Goal: Task Accomplishment & Management: Complete application form

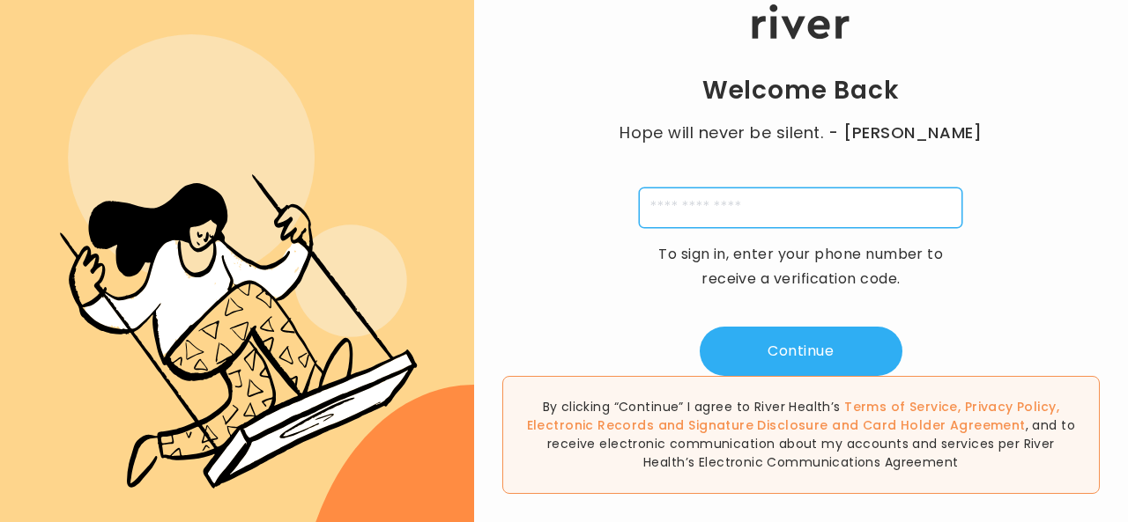
click at [761, 219] on input "tel" at bounding box center [800, 208] width 323 height 41
type input "**********"
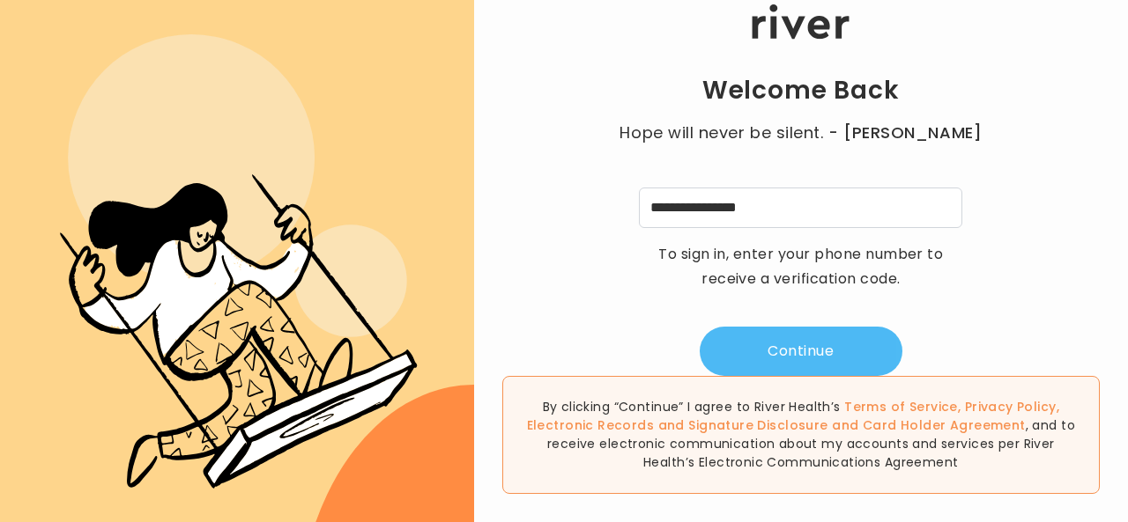
click at [845, 344] on button "Continue" at bounding box center [801, 351] width 203 height 49
type input "*"
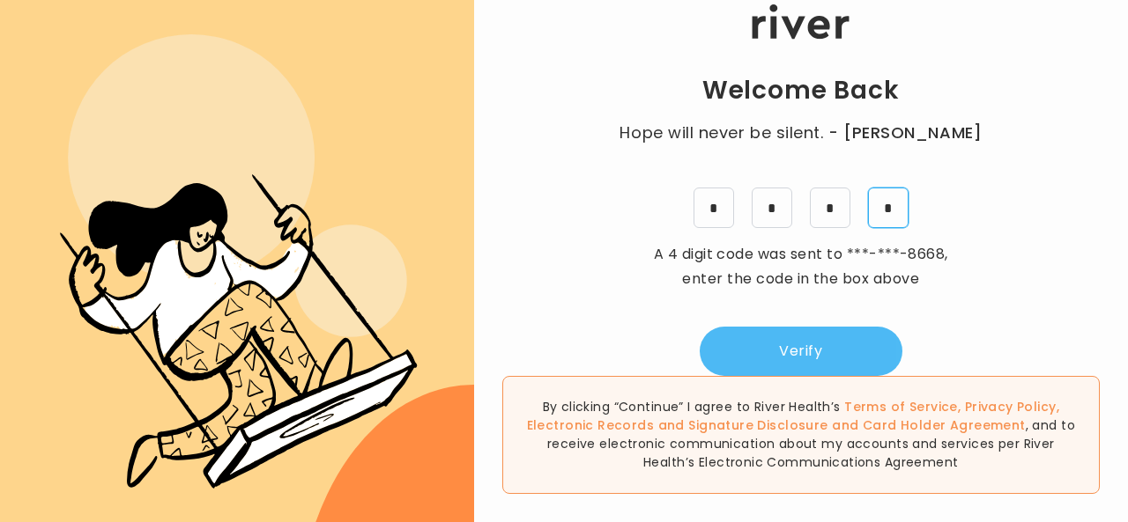
type input "*"
click at [811, 367] on button "Verify" at bounding box center [801, 351] width 203 height 49
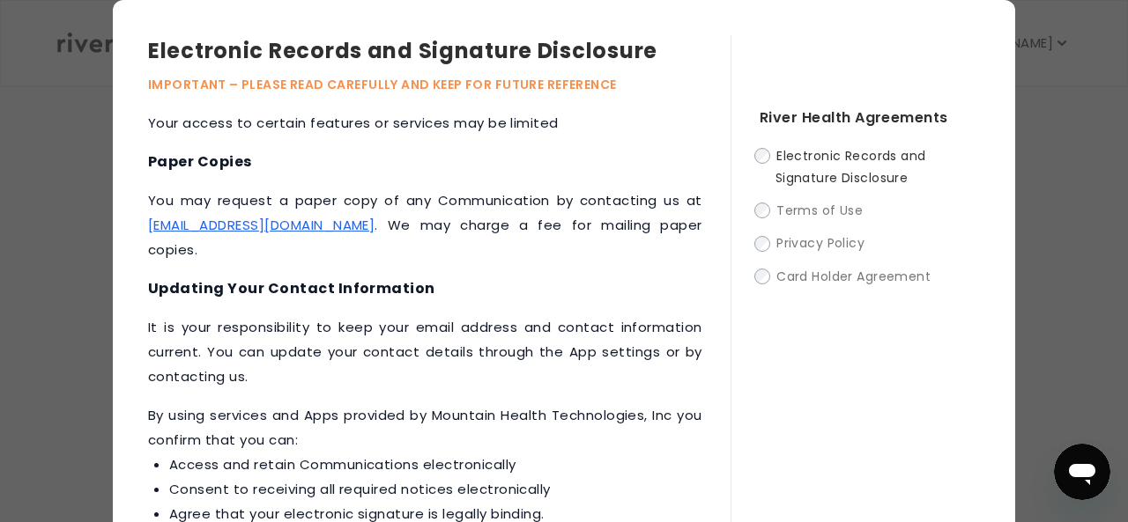
scroll to position [114, 0]
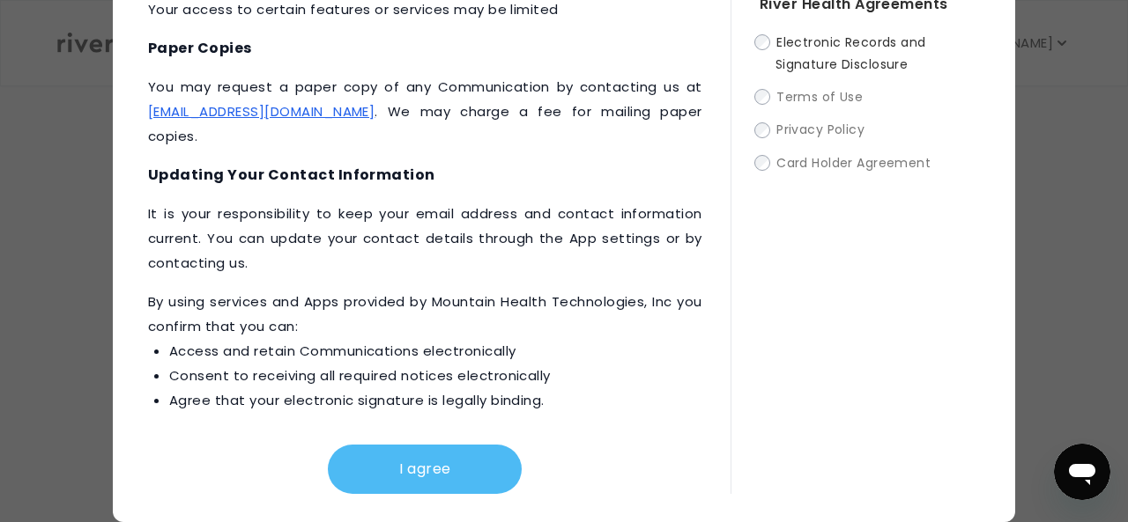
click at [462, 490] on button "I agree" at bounding box center [425, 469] width 194 height 49
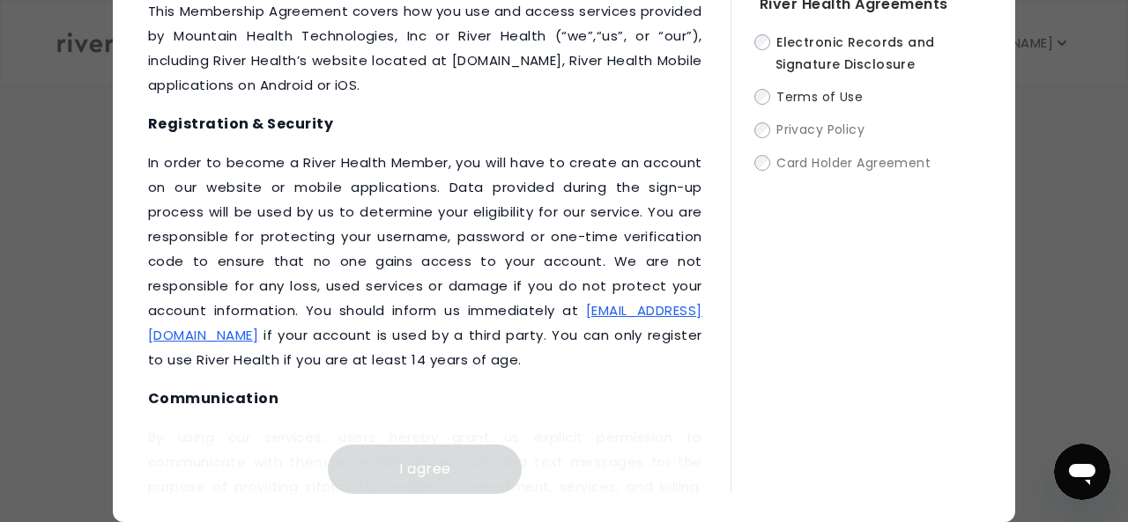
click at [769, 115] on div "Electronic Records and Signature Disclosure Terms of Use Privacy Policy Card Ho…" at bounding box center [869, 102] width 220 height 143
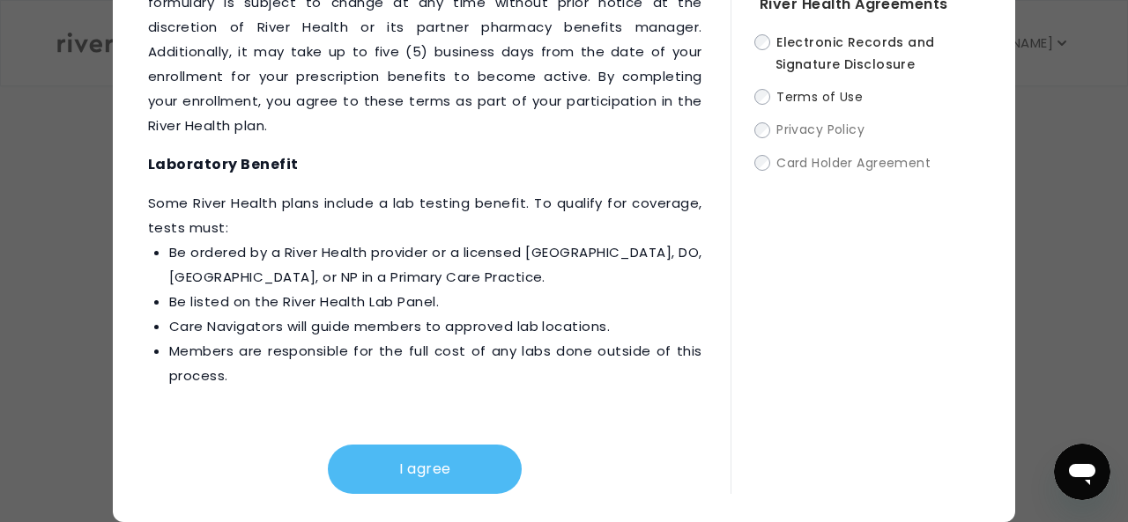
click at [443, 467] on button "I agree" at bounding box center [425, 469] width 194 height 49
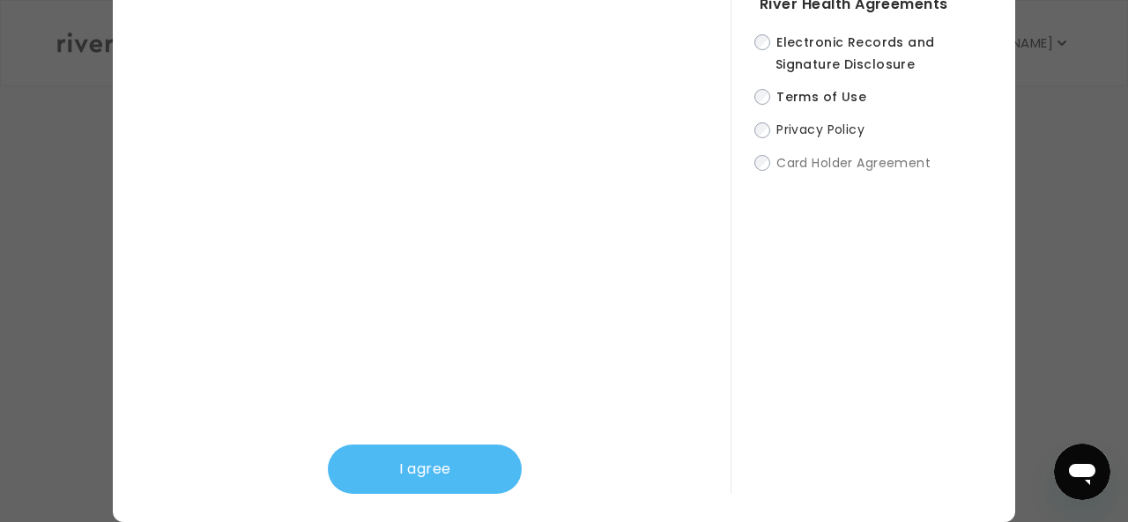
click at [428, 485] on button "I agree" at bounding box center [425, 469] width 194 height 49
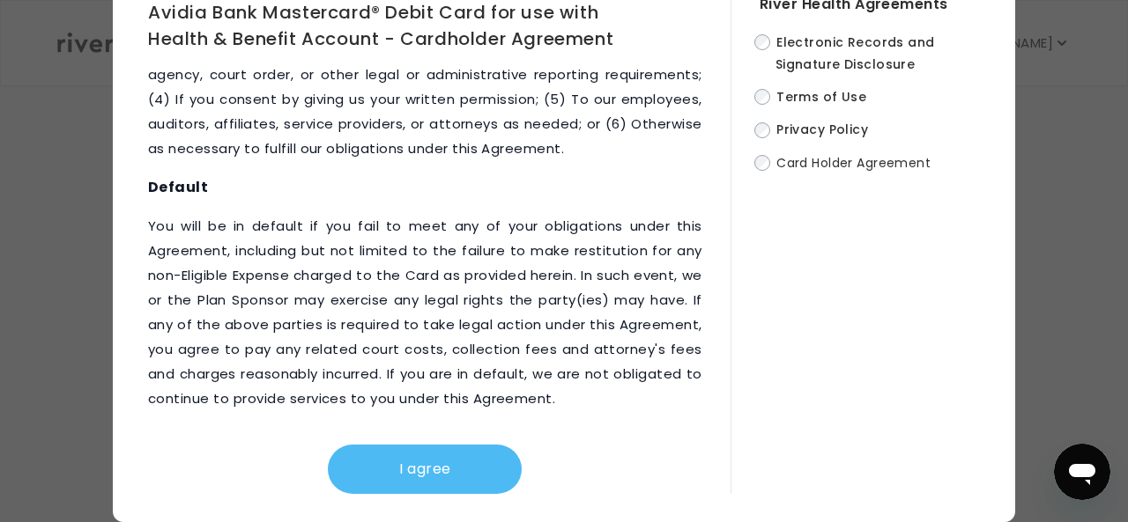
click at [448, 465] on button "I agree" at bounding box center [425, 469] width 194 height 49
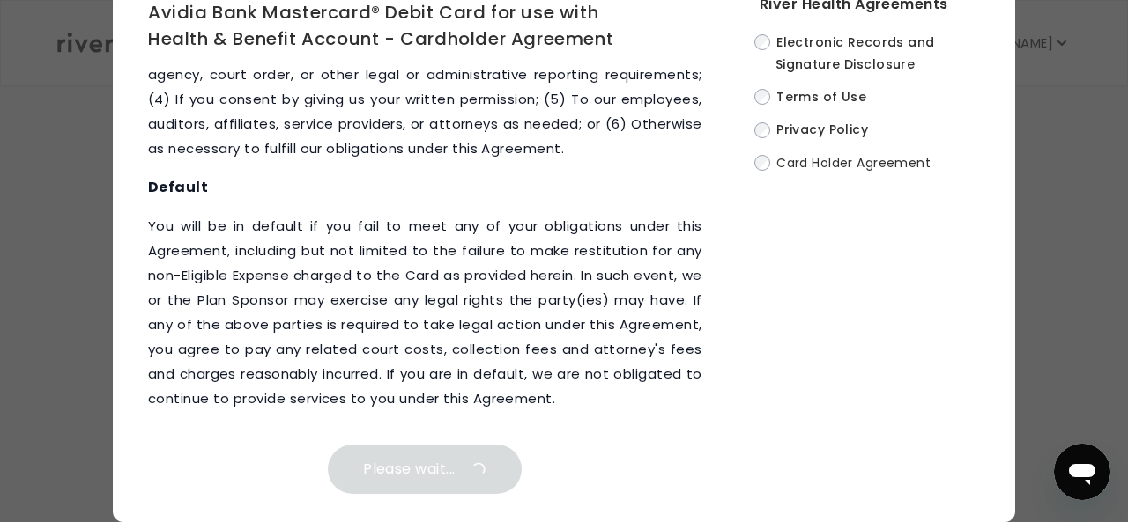
scroll to position [0, 0]
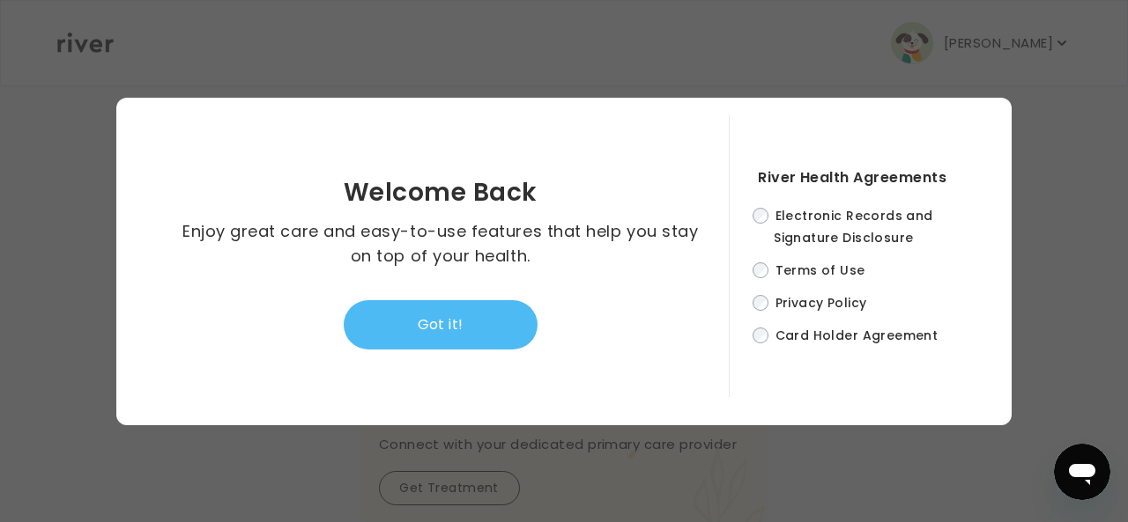
click at [442, 341] on button "Got it!" at bounding box center [441, 324] width 194 height 49
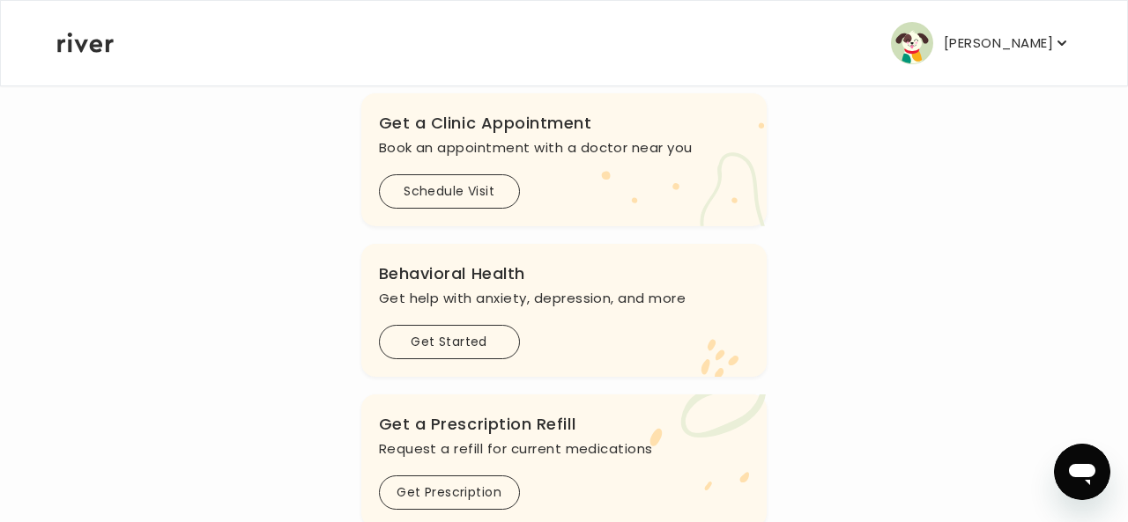
scroll to position [477, 0]
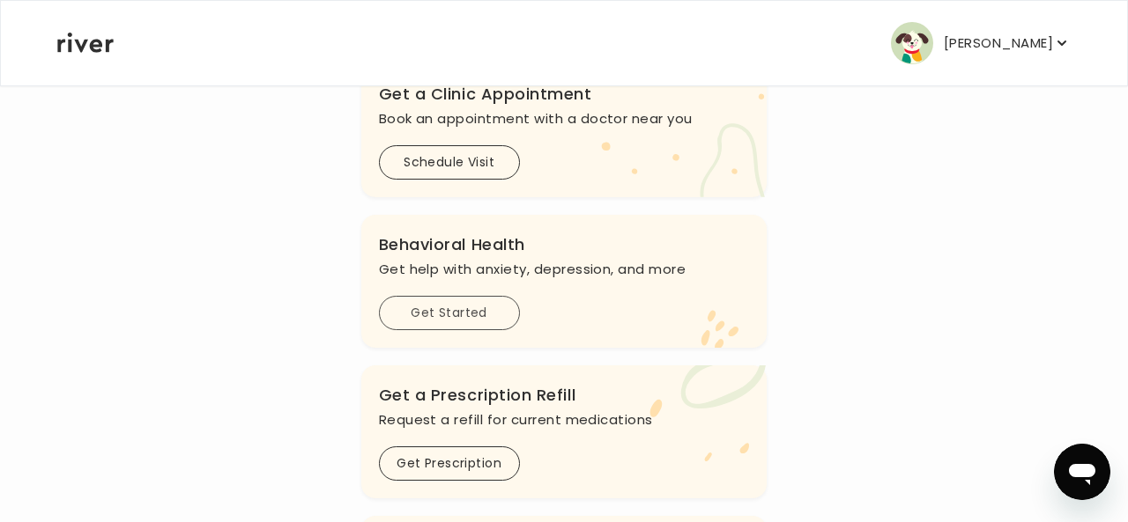
click at [464, 313] on button "Get Started" at bounding box center [449, 313] width 141 height 34
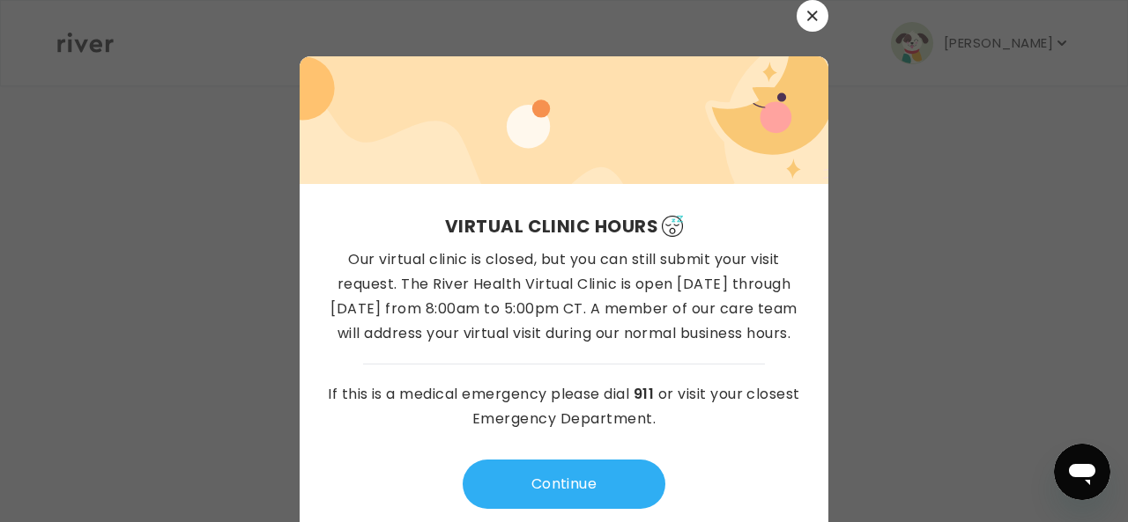
scroll to position [22, 0]
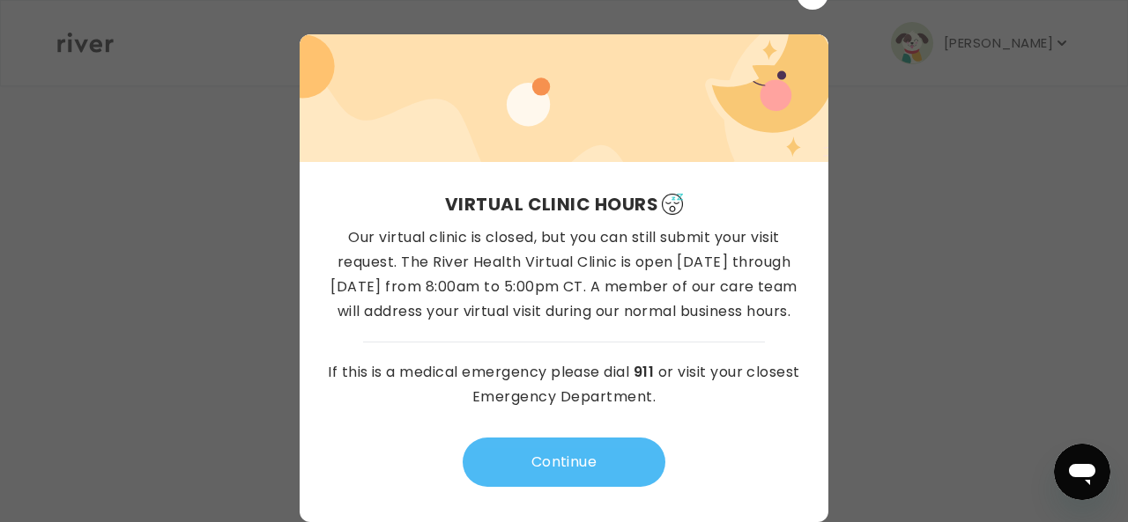
click at [572, 453] on button "Continue" at bounding box center [564, 462] width 203 height 49
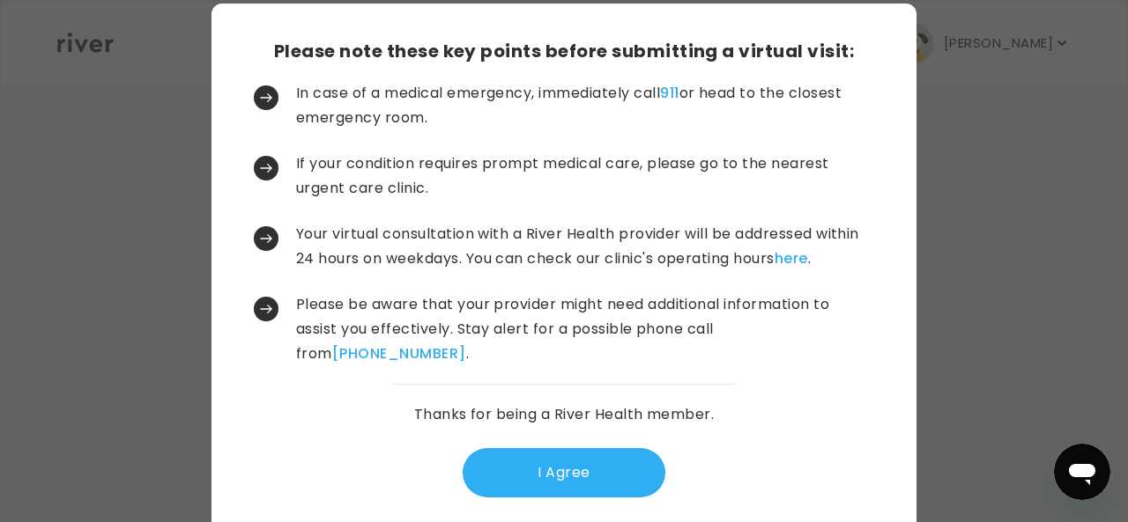
scroll to position [70, 0]
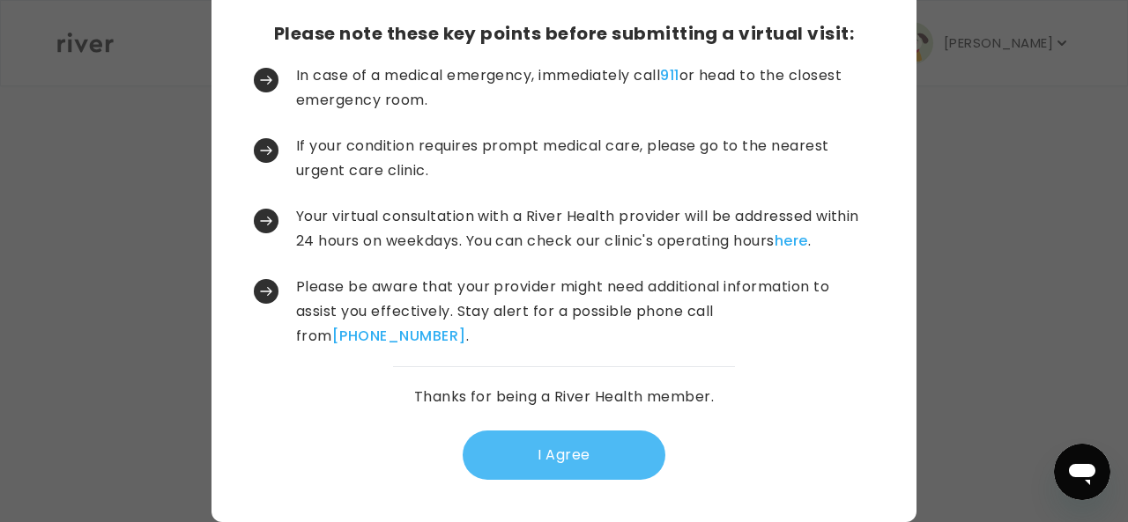
click at [569, 454] on button "I Agree" at bounding box center [564, 455] width 203 height 49
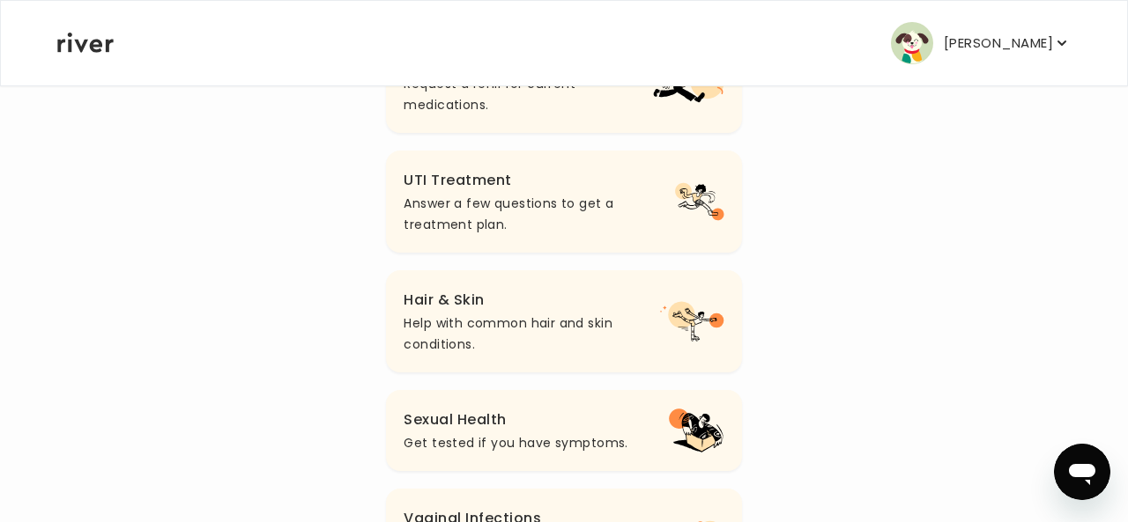
scroll to position [594, 0]
click at [586, 307] on h3 "Hair & Skin" at bounding box center [532, 299] width 256 height 25
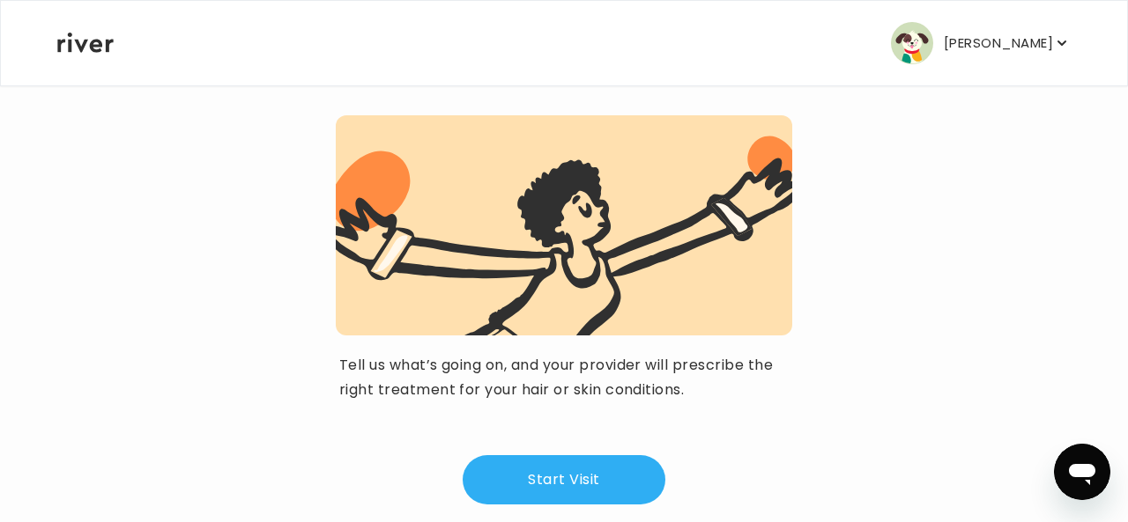
scroll to position [223, 0]
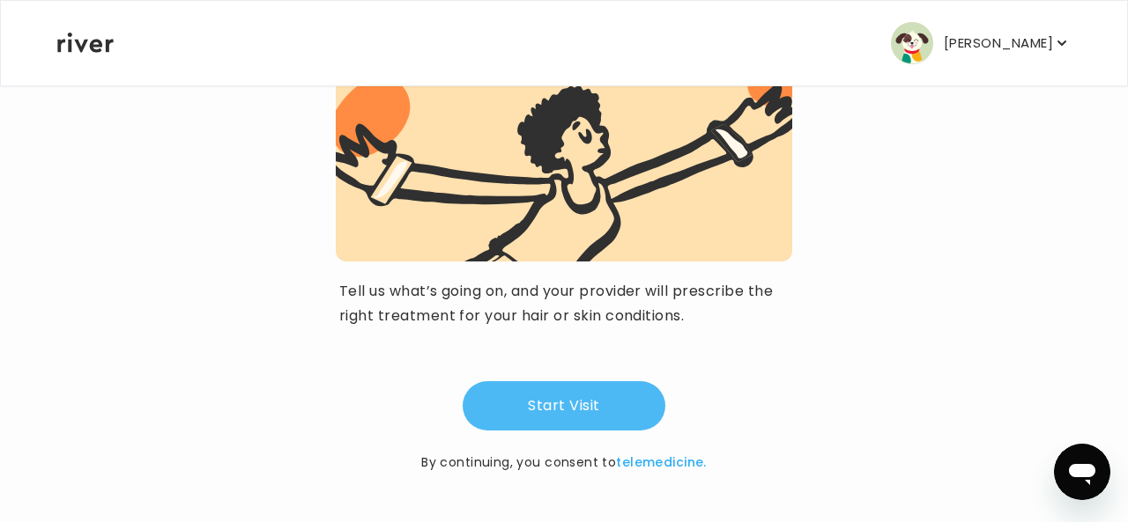
click at [601, 408] on button "Start Visit" at bounding box center [564, 406] width 203 height 49
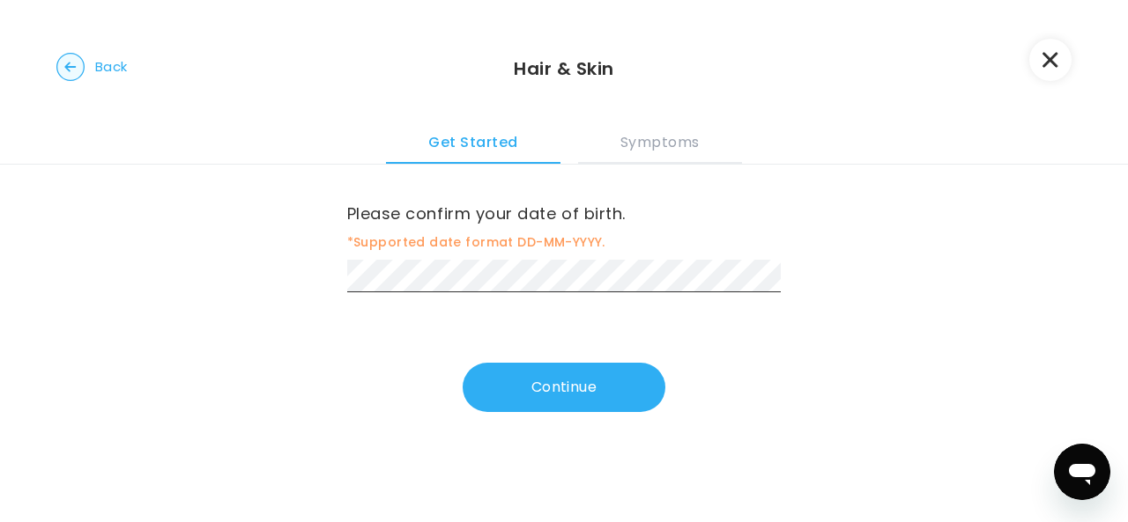
click at [600, 408] on button "Continue" at bounding box center [564, 387] width 203 height 49
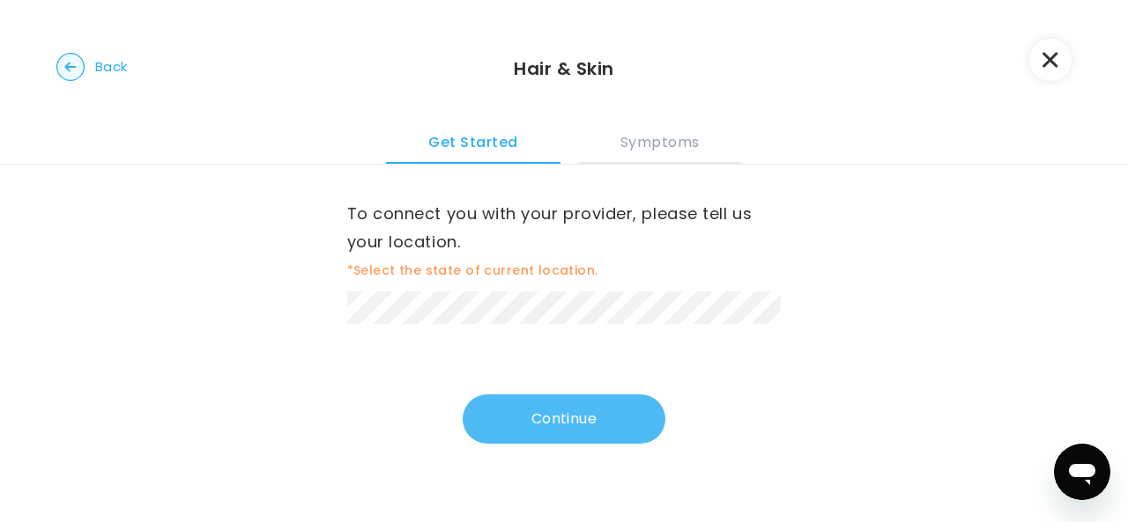
click at [558, 422] on button "Continue" at bounding box center [564, 419] width 203 height 49
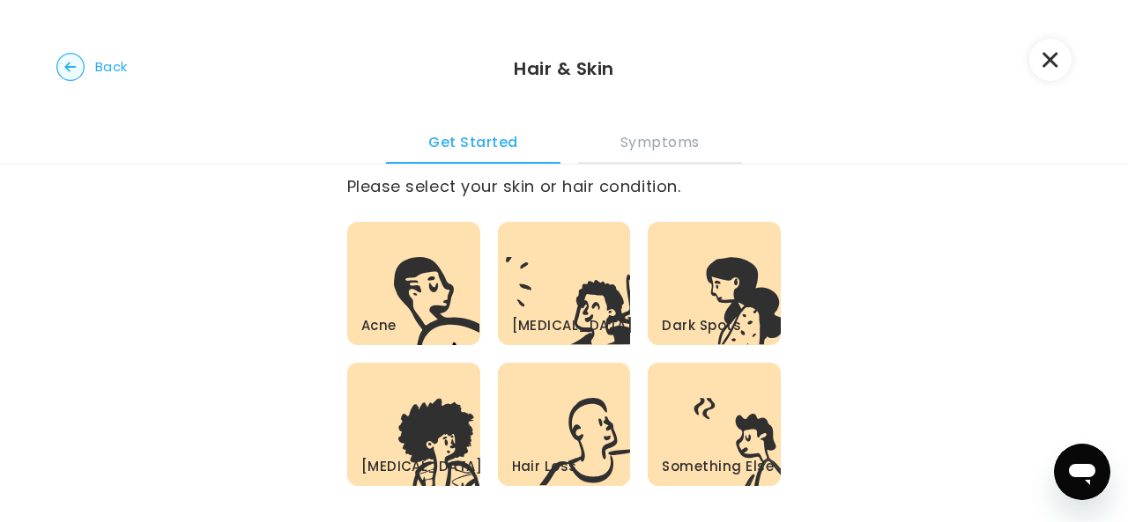
scroll to position [35, 0]
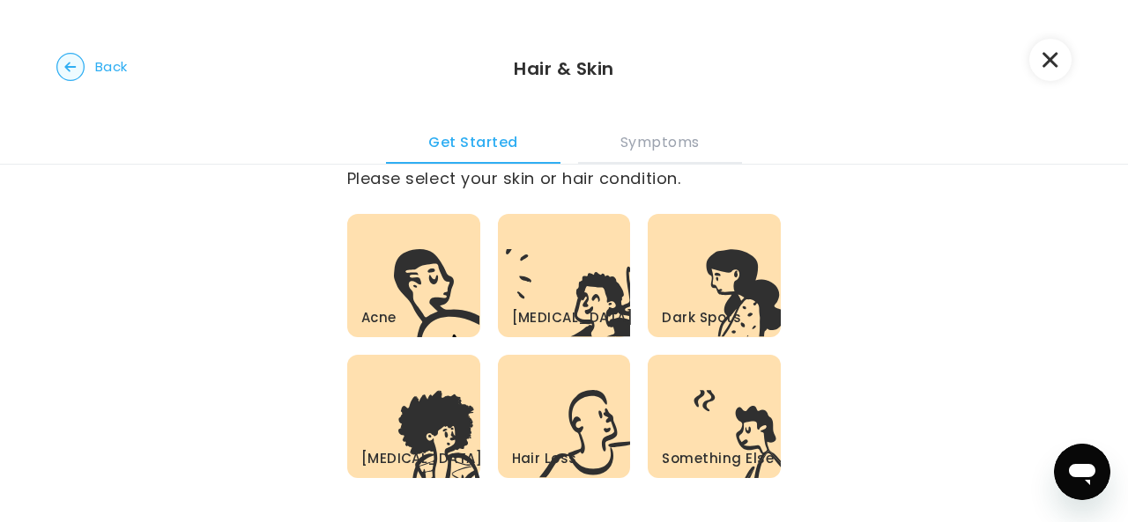
click at [558, 422] on icon ".c{fill:#303030}" at bounding box center [585, 434] width 92 height 88
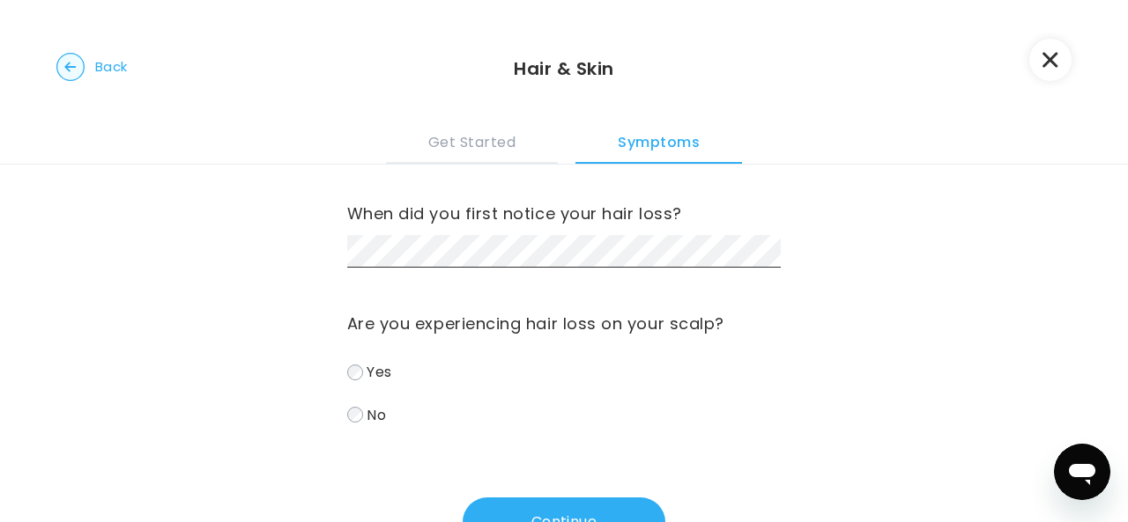
scroll to position [70, 0]
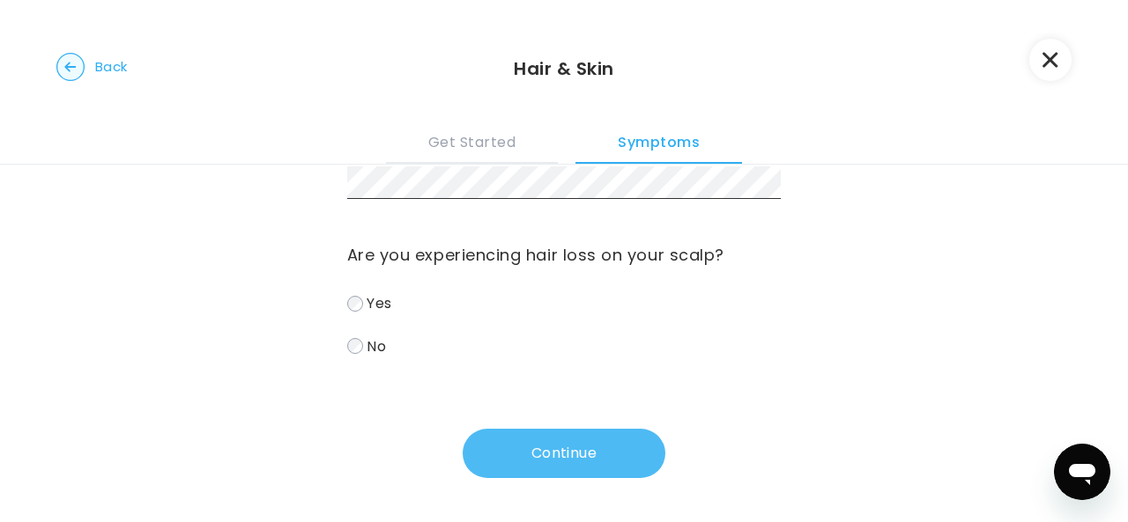
click at [553, 471] on button "Continue" at bounding box center [564, 453] width 203 height 49
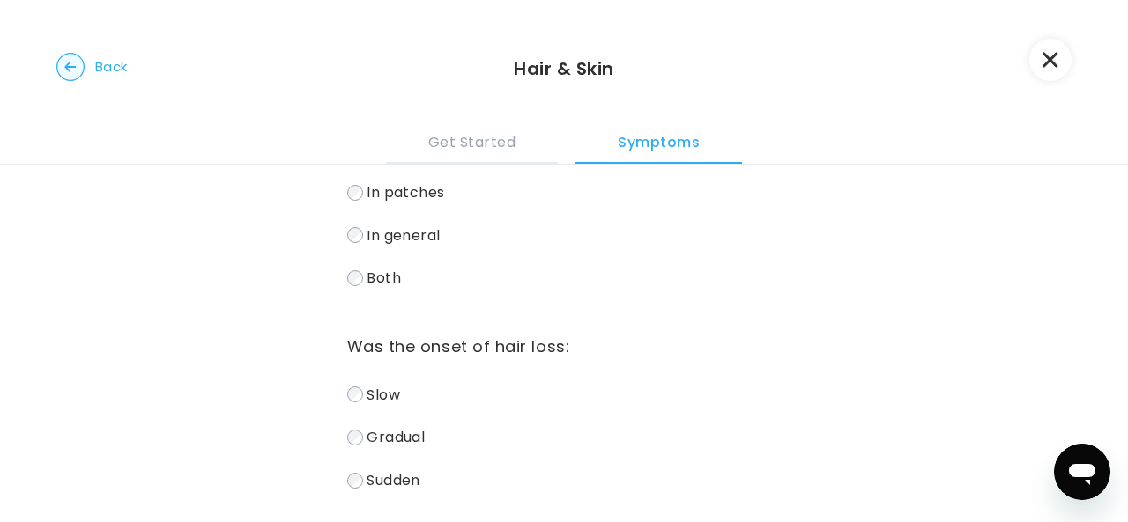
scroll to position [0, 0]
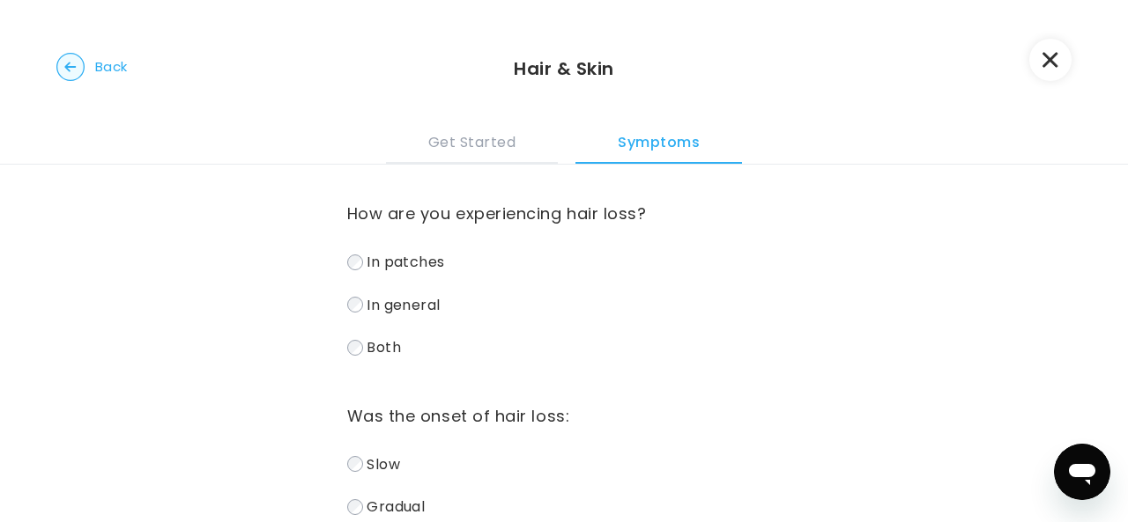
click at [414, 302] on span "In general" at bounding box center [404, 304] width 74 height 20
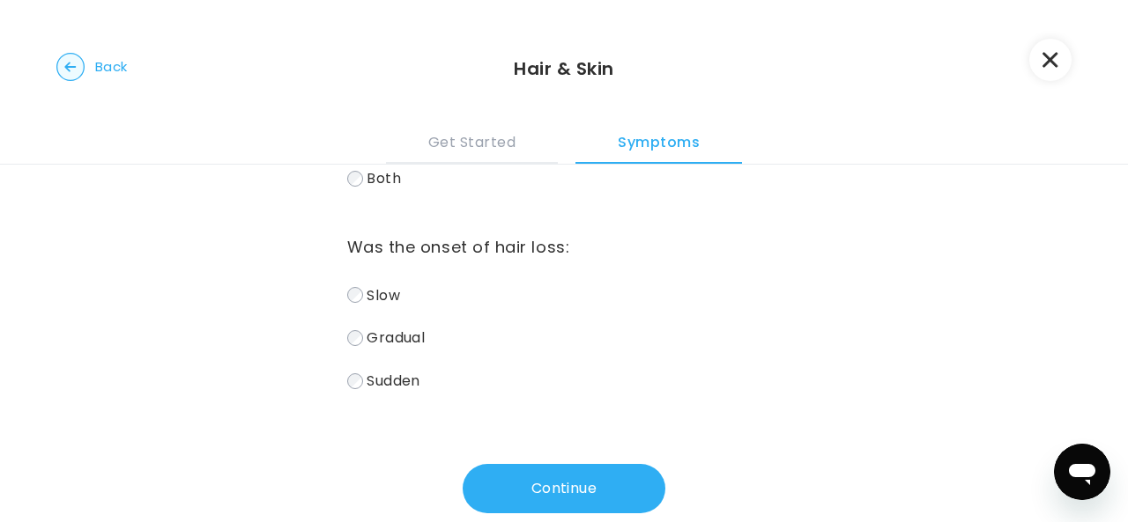
scroll to position [172, 0]
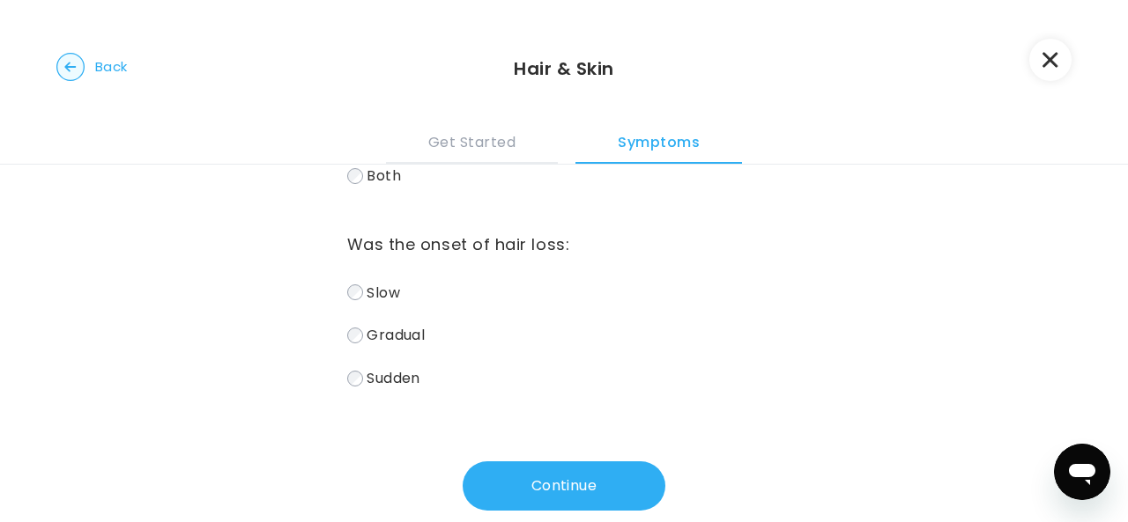
click at [388, 296] on span "Slow" at bounding box center [383, 292] width 33 height 20
click at [398, 341] on span "Gradual" at bounding box center [396, 335] width 58 height 20
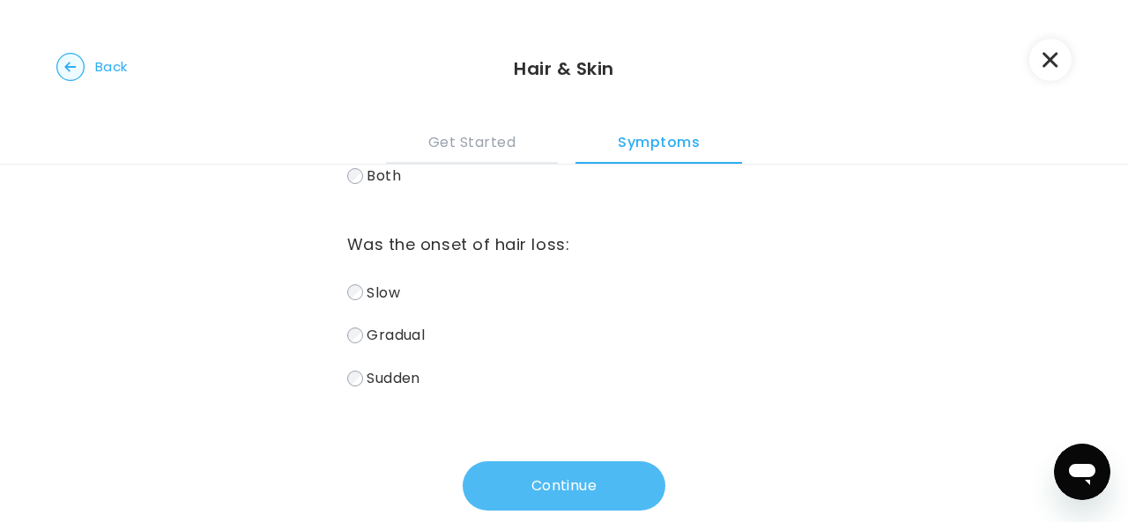
click at [504, 480] on button "Continue" at bounding box center [564, 486] width 203 height 49
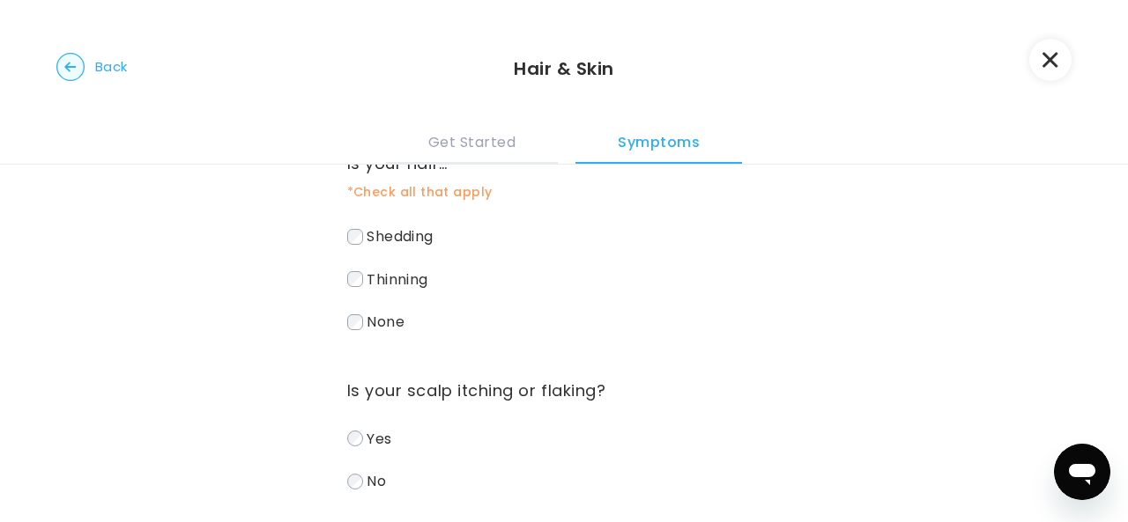
scroll to position [0, 0]
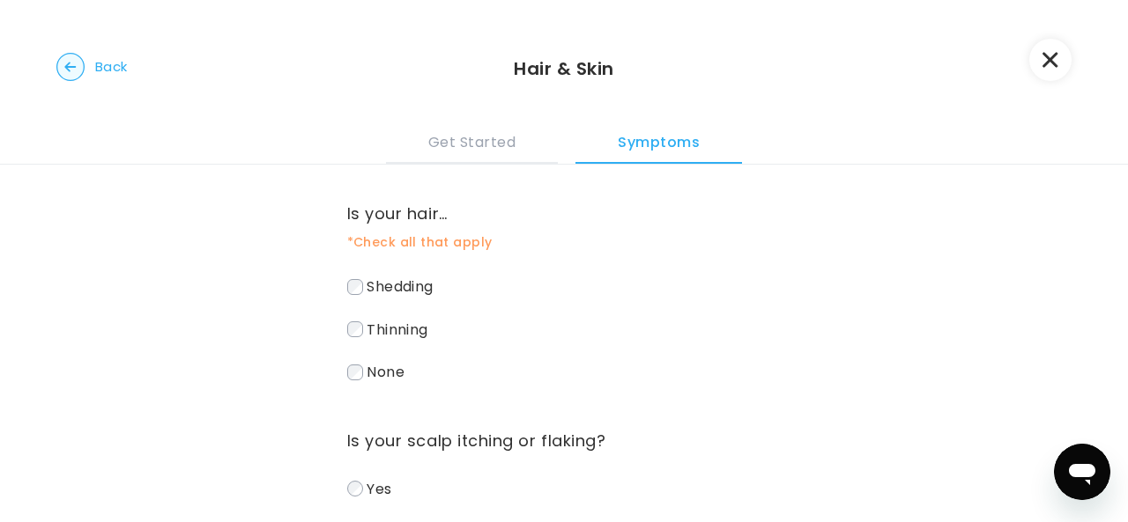
click at [407, 331] on span "Thinning" at bounding box center [398, 329] width 62 height 20
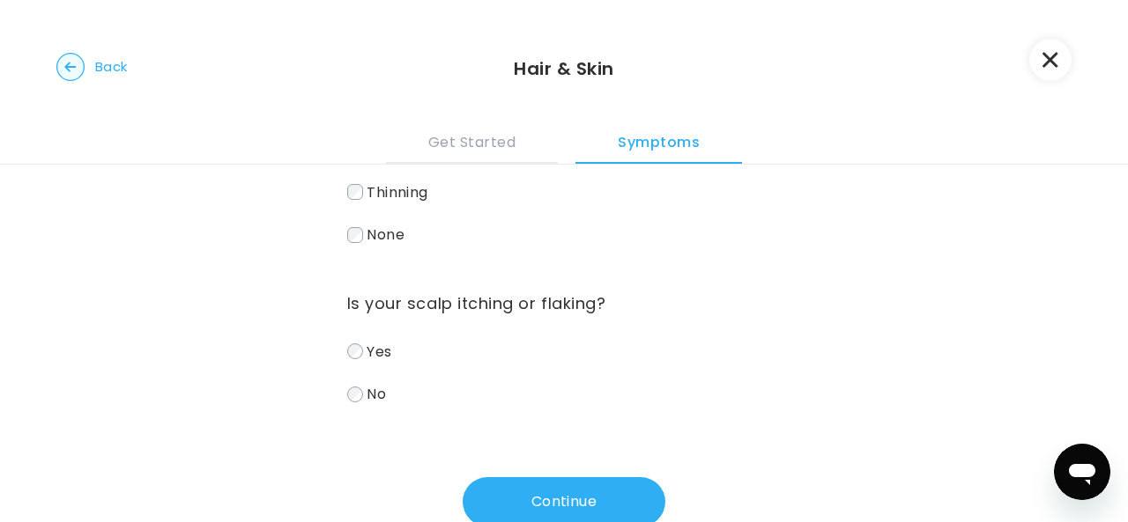
scroll to position [138, 0]
click at [368, 400] on span "No" at bounding box center [376, 393] width 19 height 20
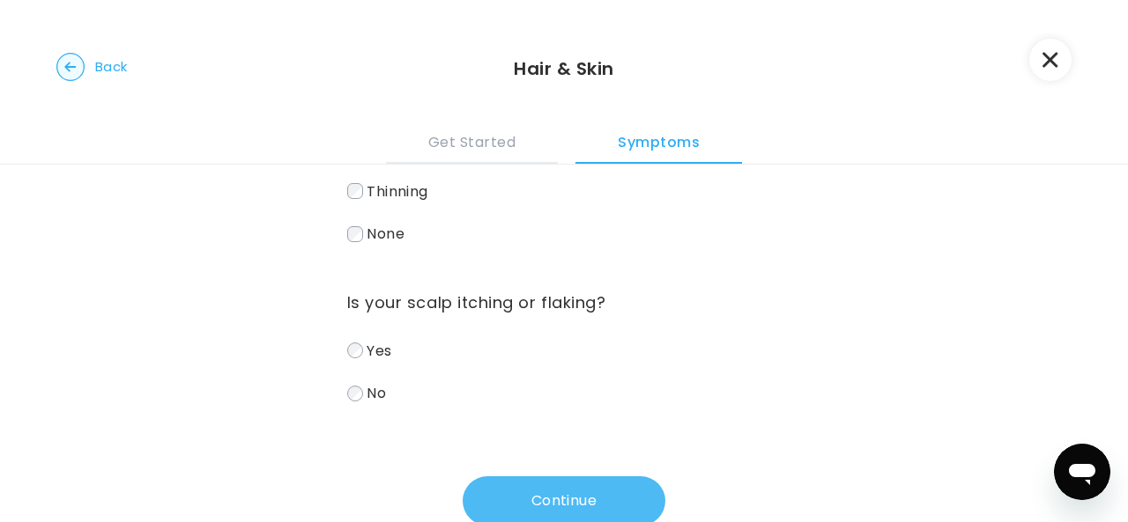
click at [554, 493] on button "Continue" at bounding box center [564, 501] width 203 height 49
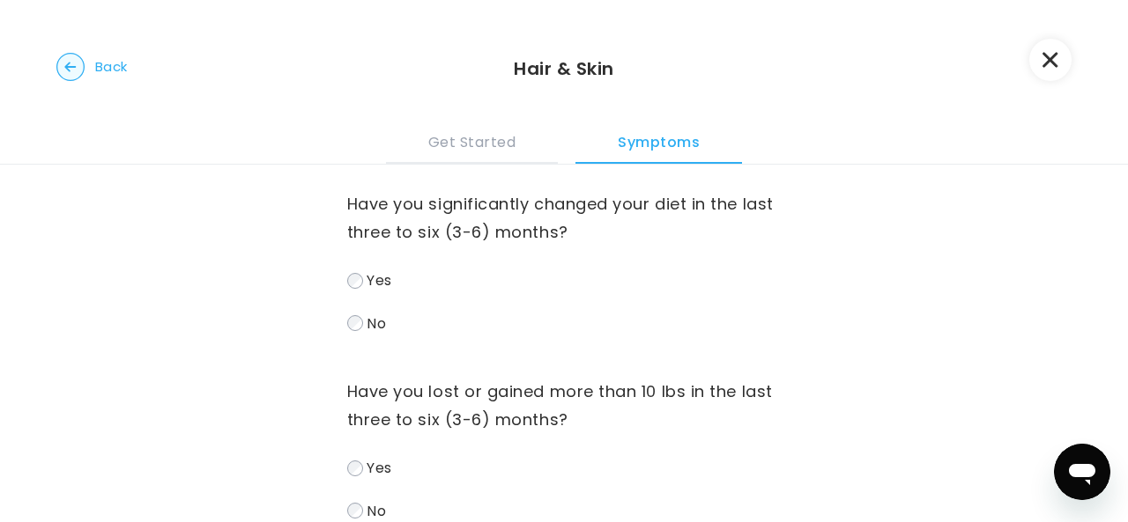
scroll to position [0, 0]
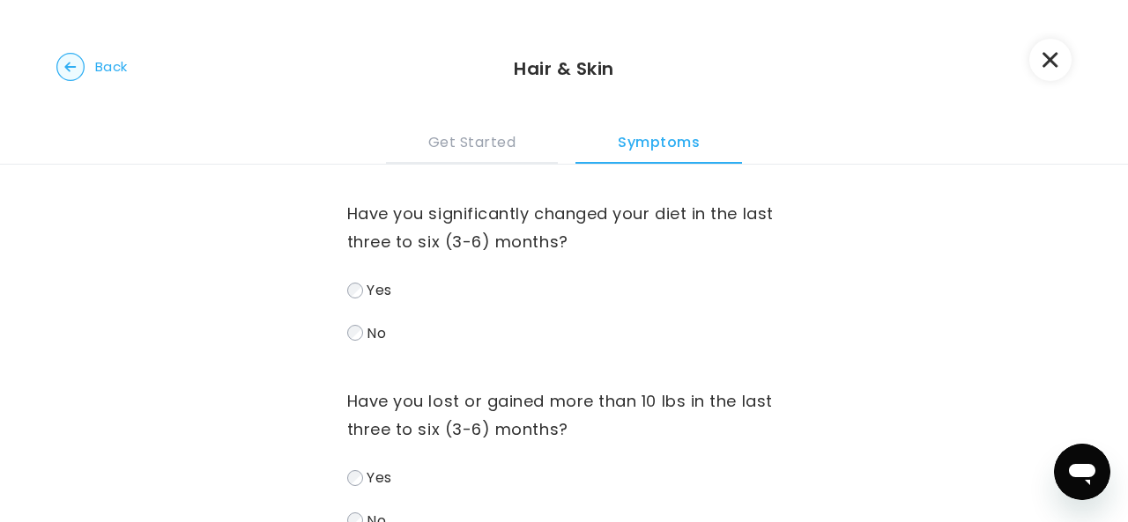
click at [375, 336] on span "No" at bounding box center [376, 332] width 19 height 20
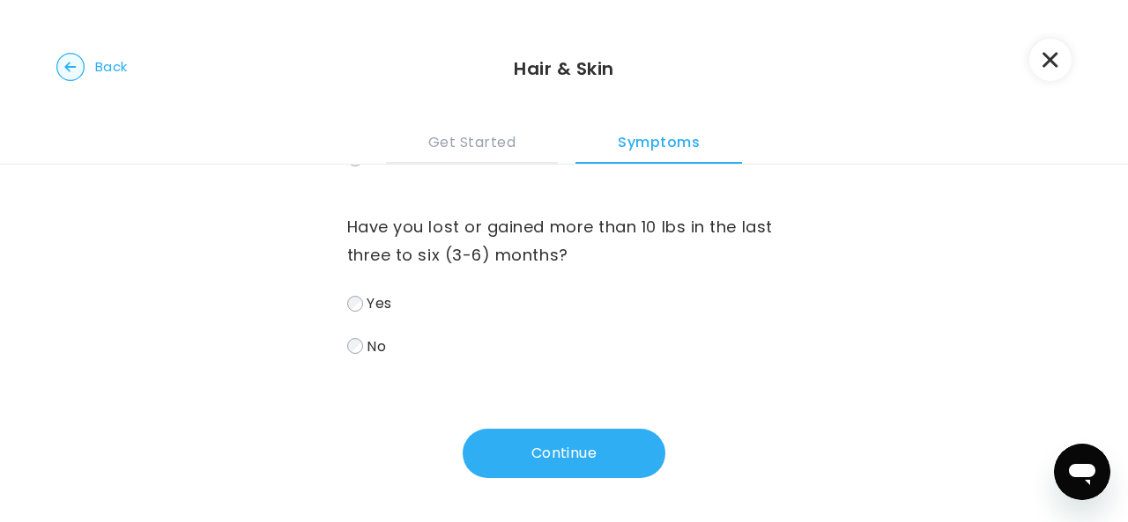
scroll to position [176, 0]
click at [367, 338] on span "No" at bounding box center [376, 346] width 19 height 20
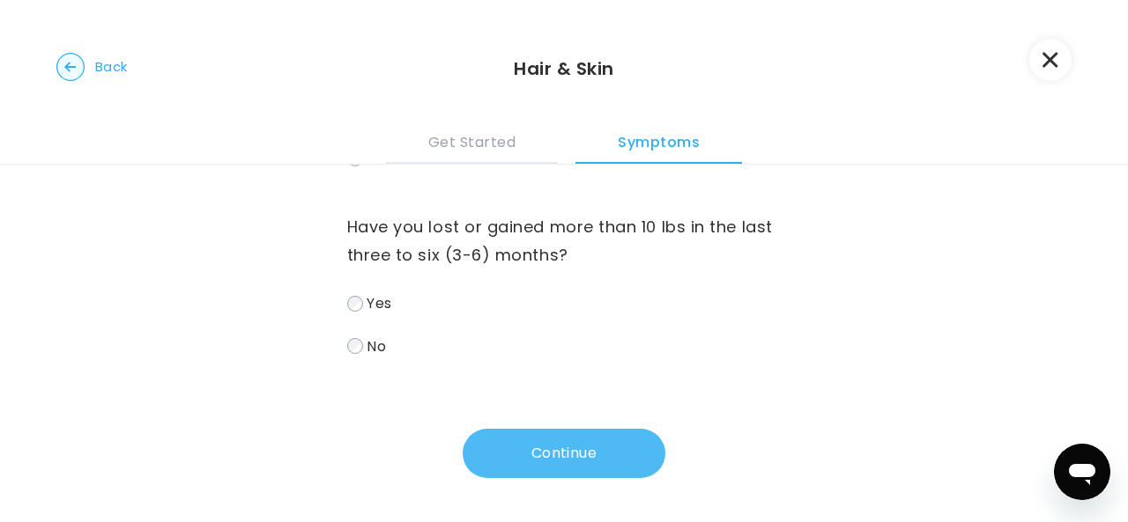
click at [641, 455] on button "Continue" at bounding box center [564, 453] width 203 height 49
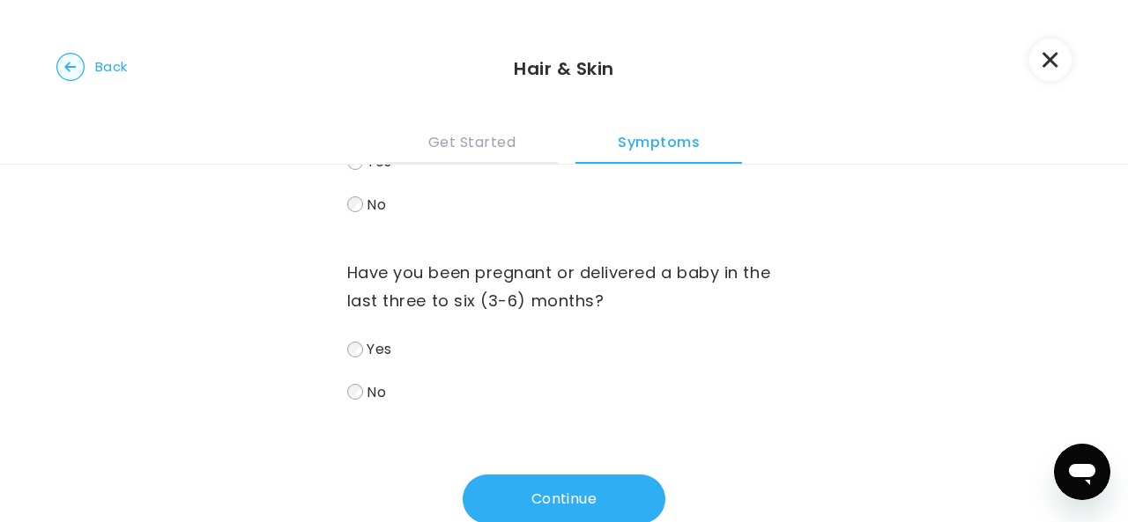
scroll to position [131, 0]
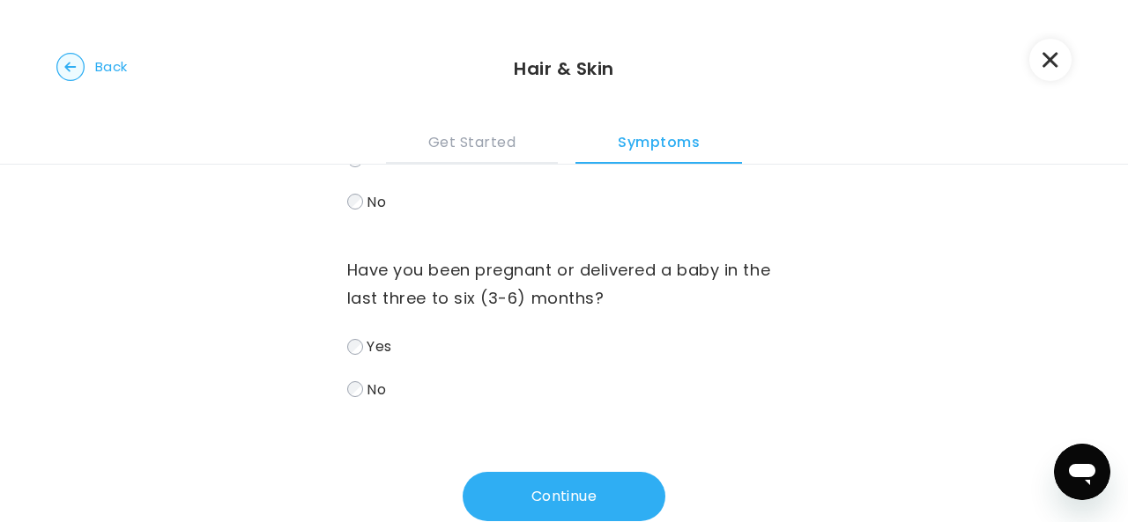
click at [374, 395] on span "No" at bounding box center [376, 389] width 19 height 20
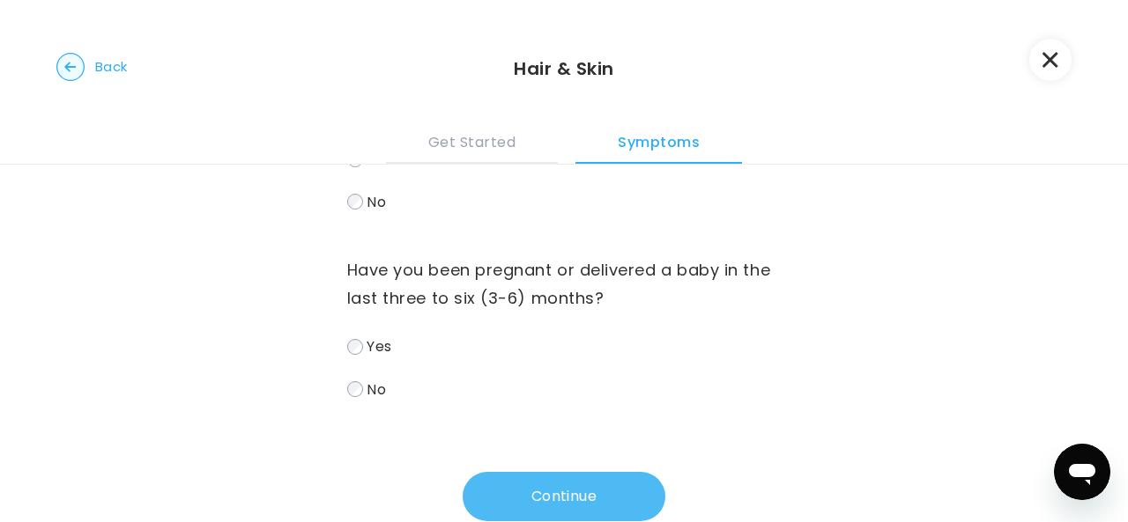
click at [592, 500] on button "Continue" at bounding box center [564, 496] width 203 height 49
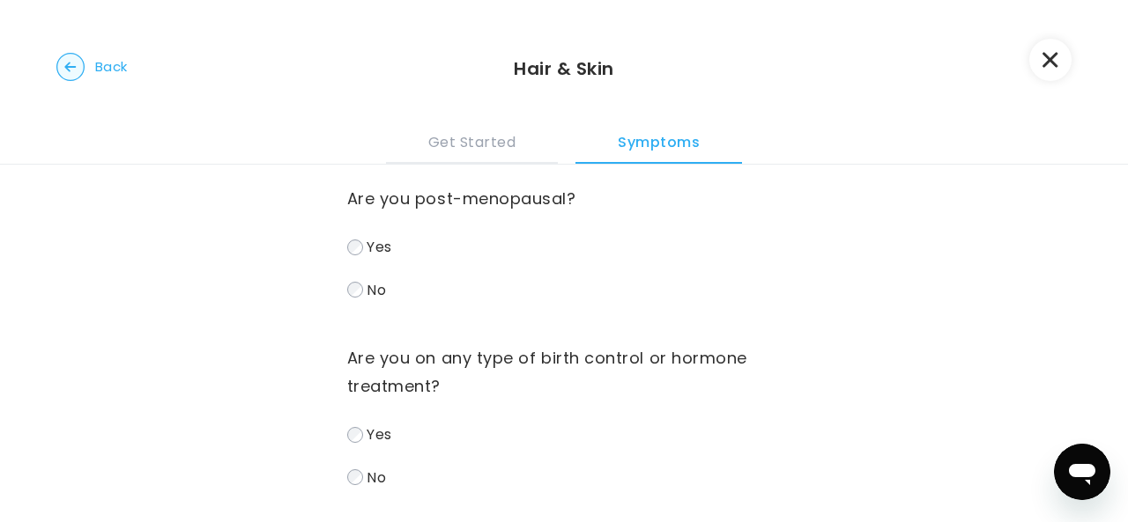
scroll to position [0, 0]
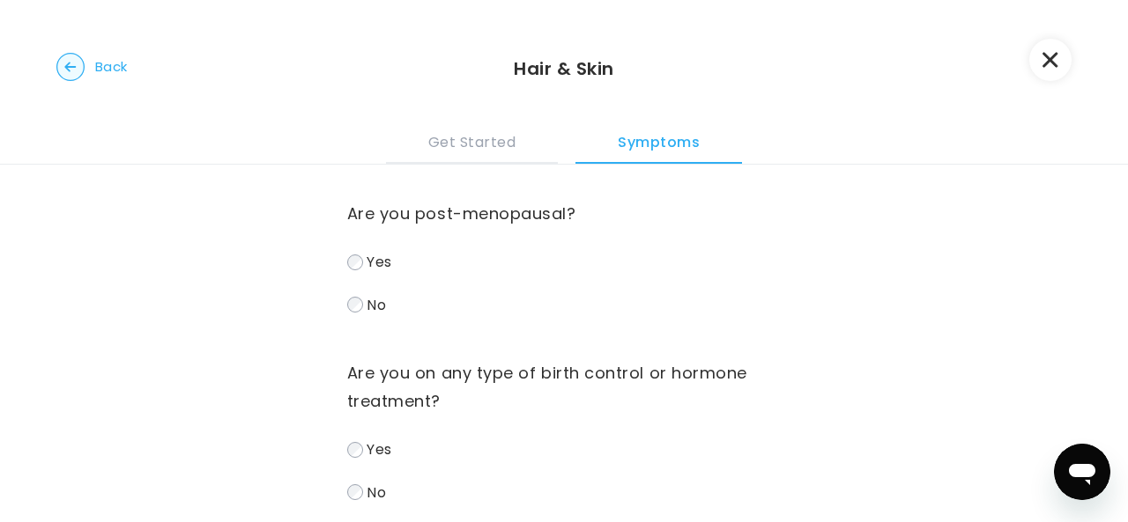
click at [382, 302] on span "No" at bounding box center [376, 304] width 19 height 20
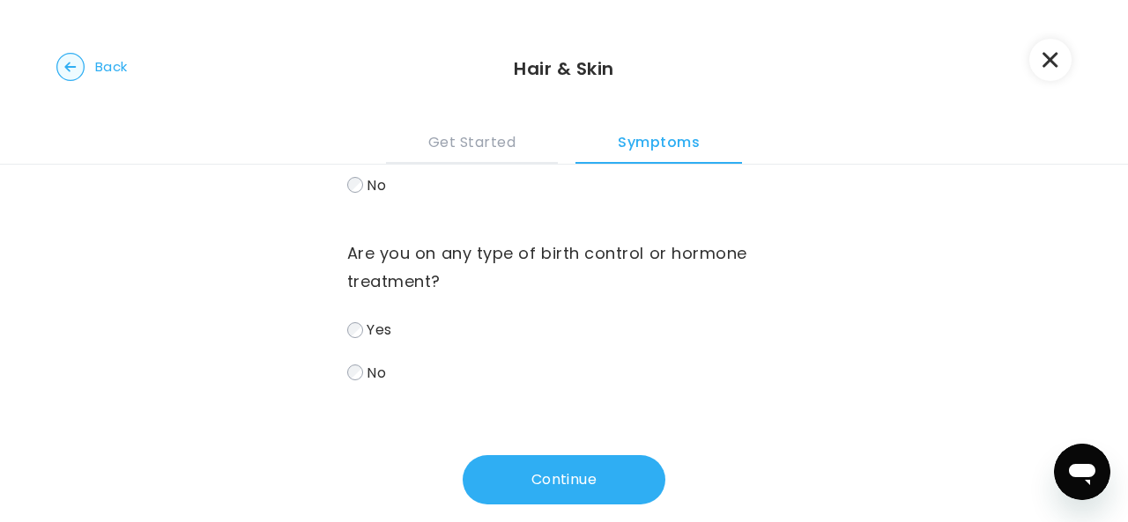
scroll to position [138, 0]
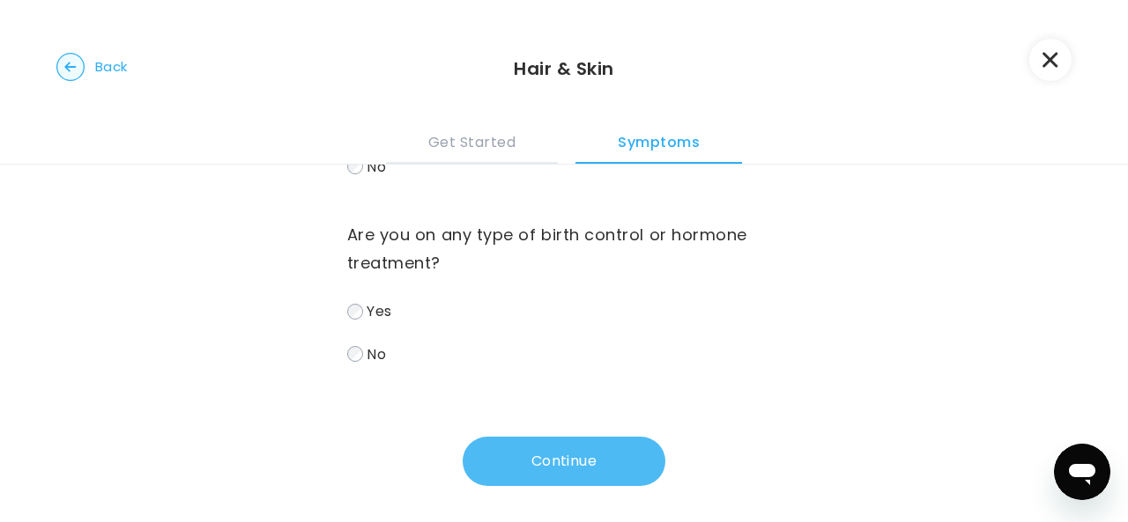
click at [546, 457] on button "Continue" at bounding box center [564, 461] width 203 height 49
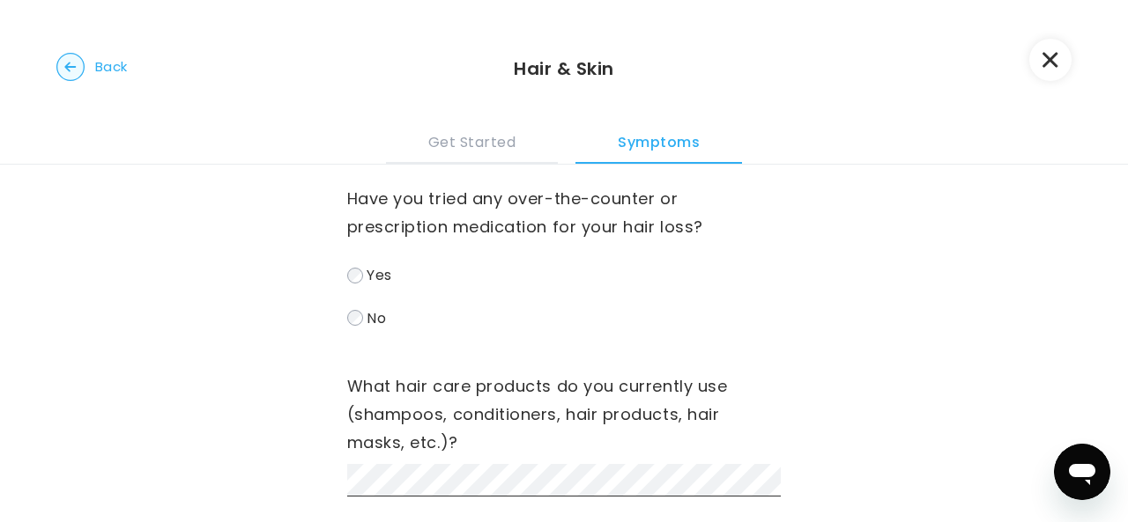
scroll to position [0, 0]
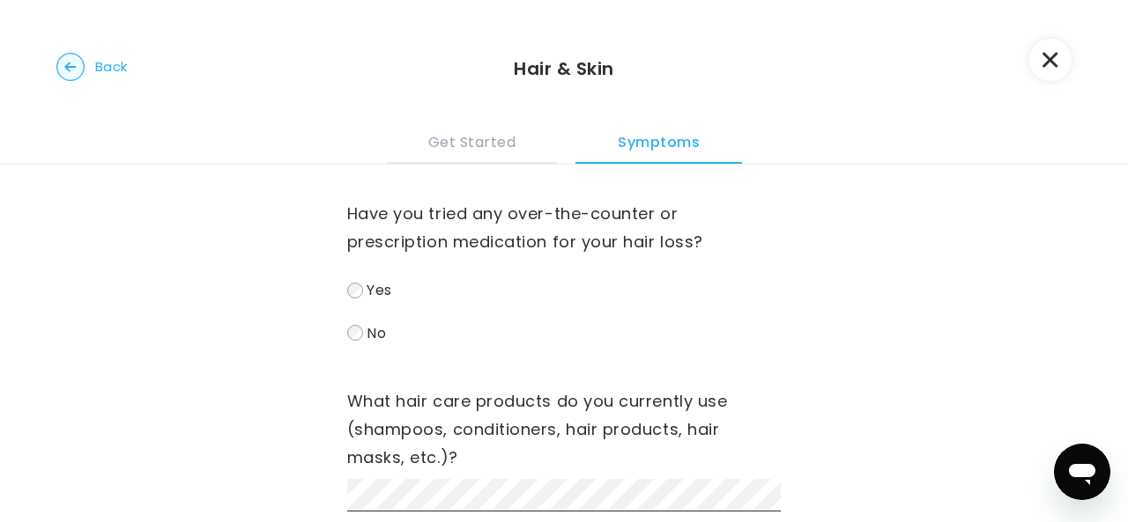
click at [373, 343] on span "No" at bounding box center [376, 332] width 19 height 20
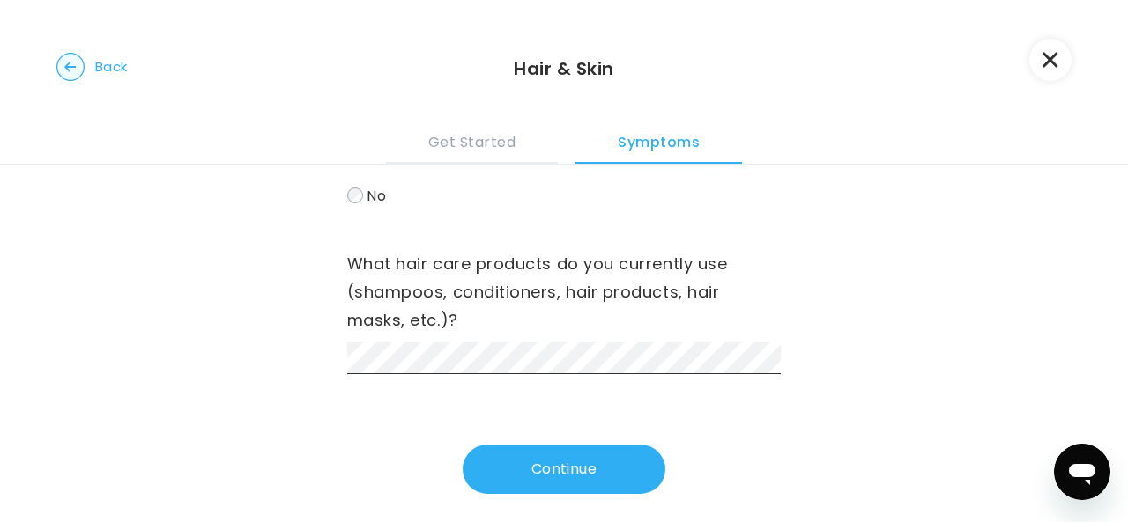
scroll to position [154, 0]
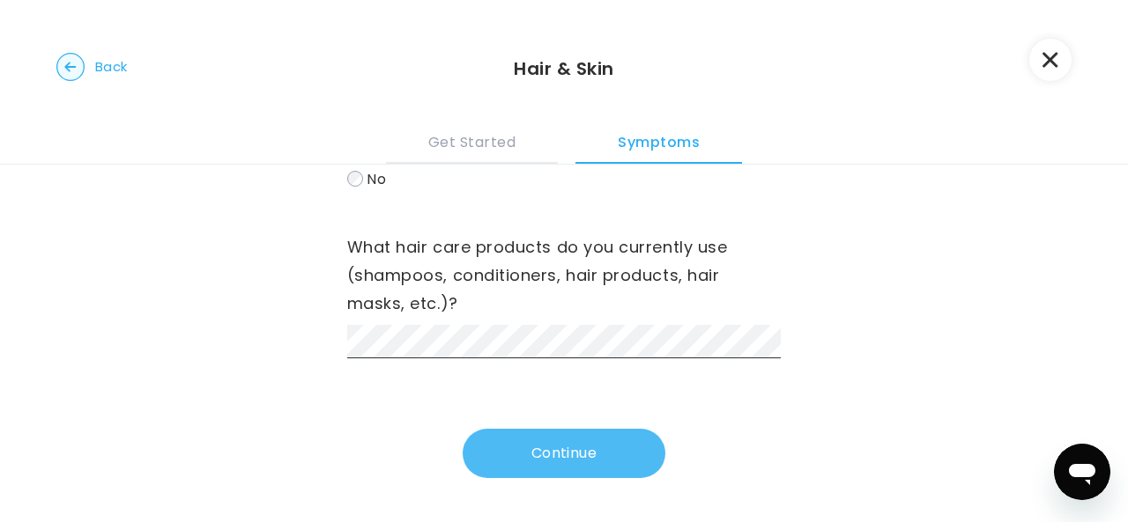
click at [515, 464] on button "Continue" at bounding box center [564, 453] width 203 height 49
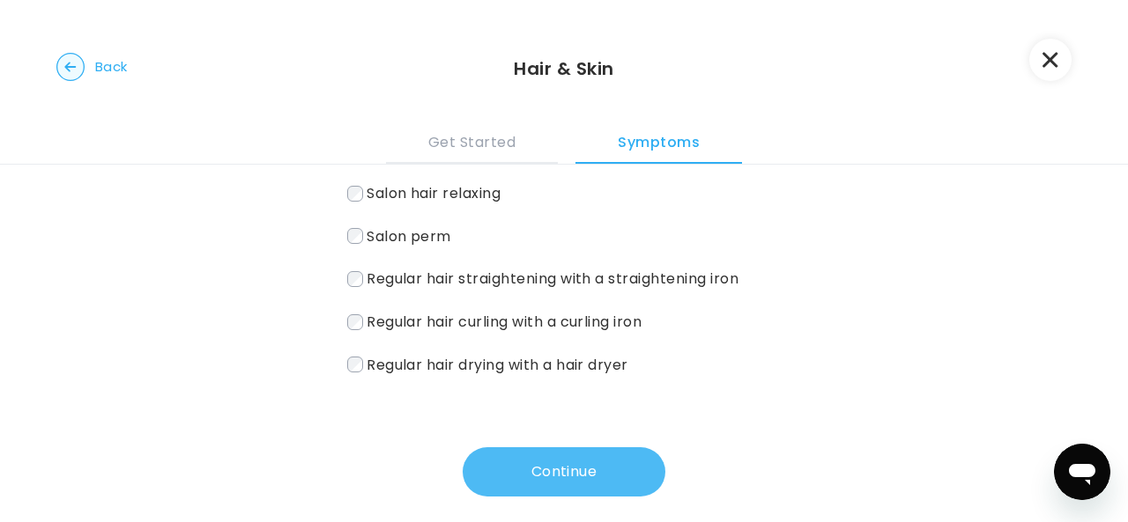
scroll to position [208, 0]
click at [540, 475] on button "Continue" at bounding box center [564, 471] width 203 height 49
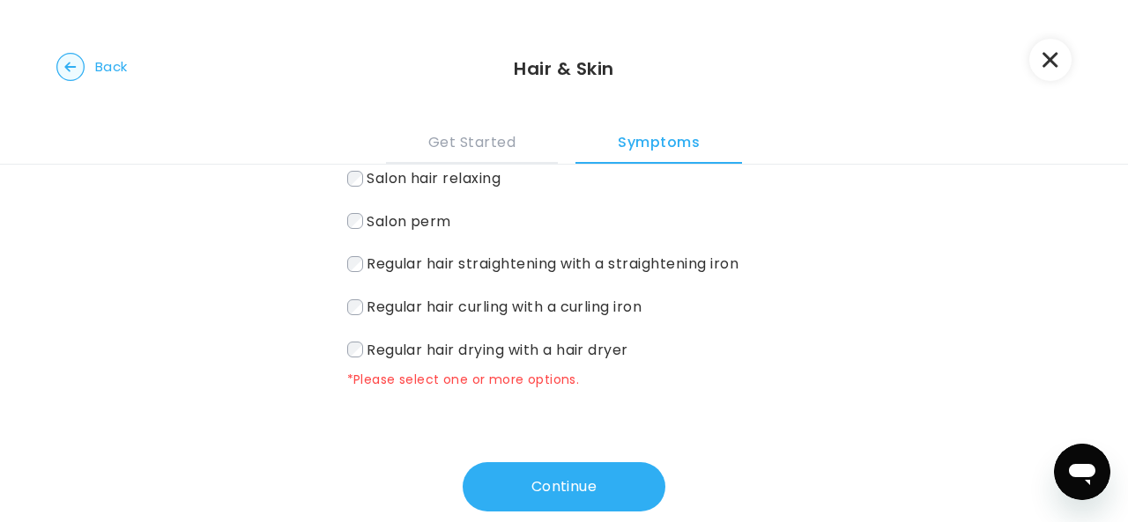
scroll to position [226, 0]
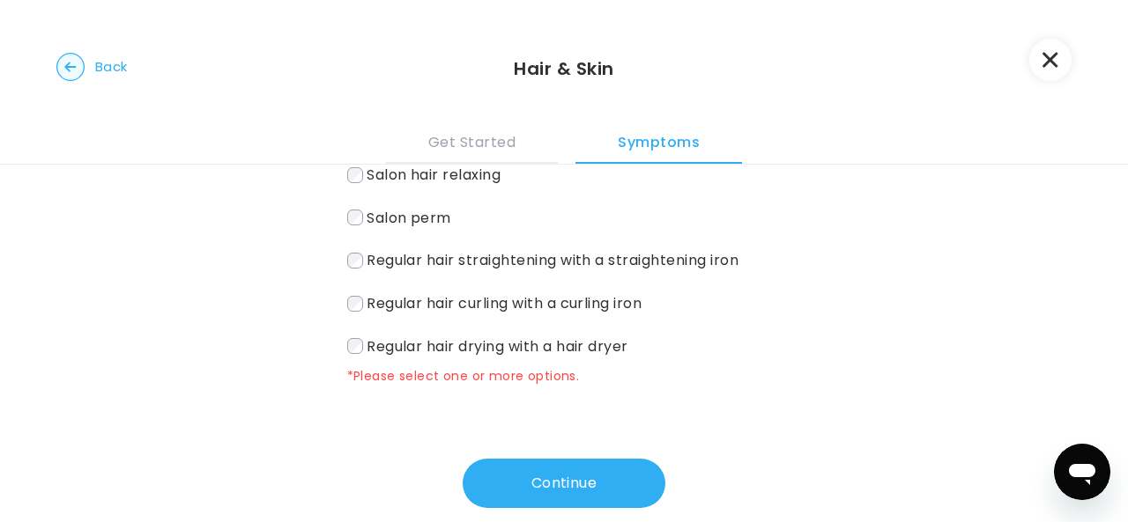
click at [532, 356] on span "Regular hair drying with a hair dryer" at bounding box center [498, 346] width 262 height 20
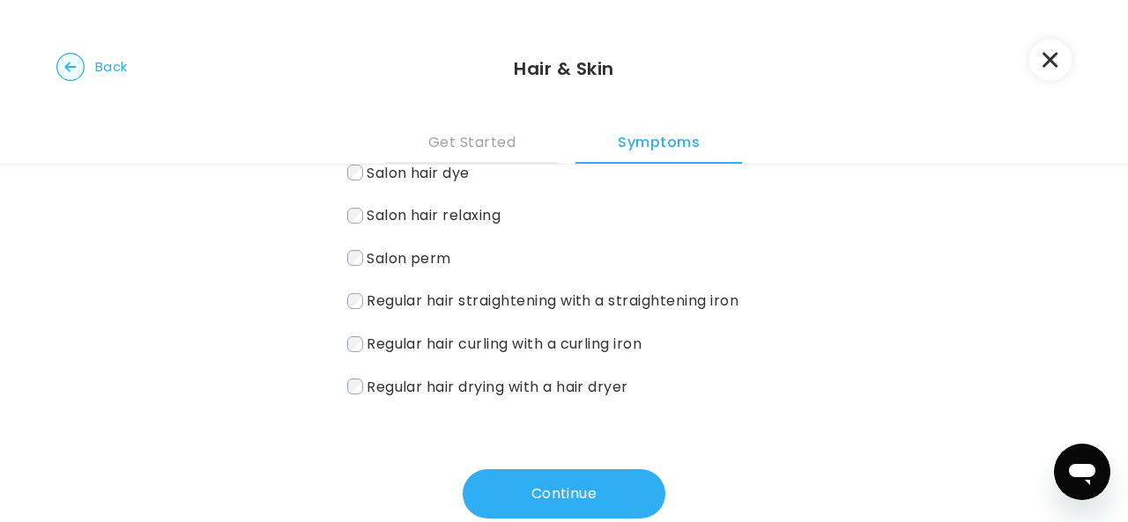
scroll to position [229, 0]
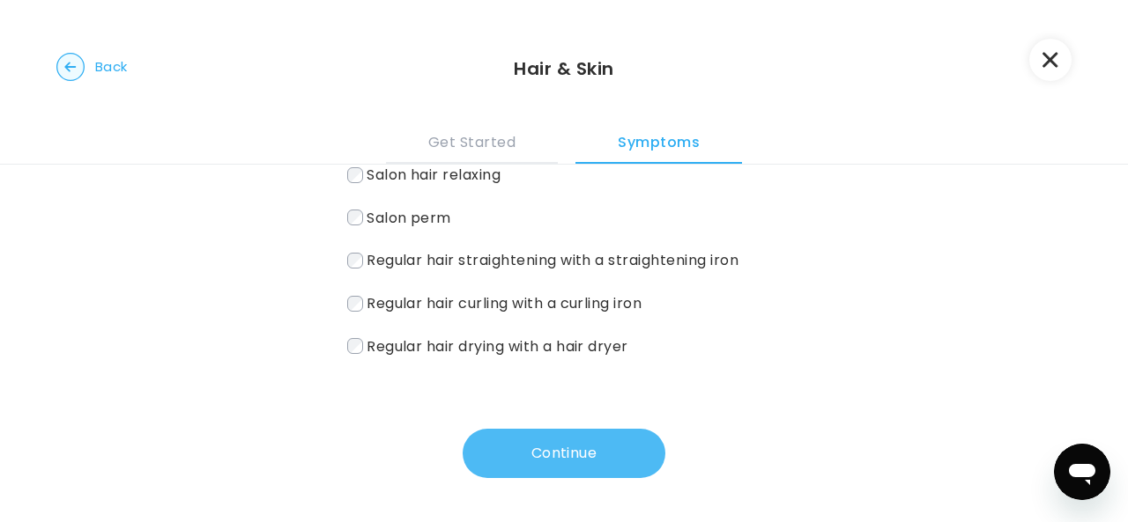
click at [580, 456] on button "Continue" at bounding box center [564, 453] width 203 height 49
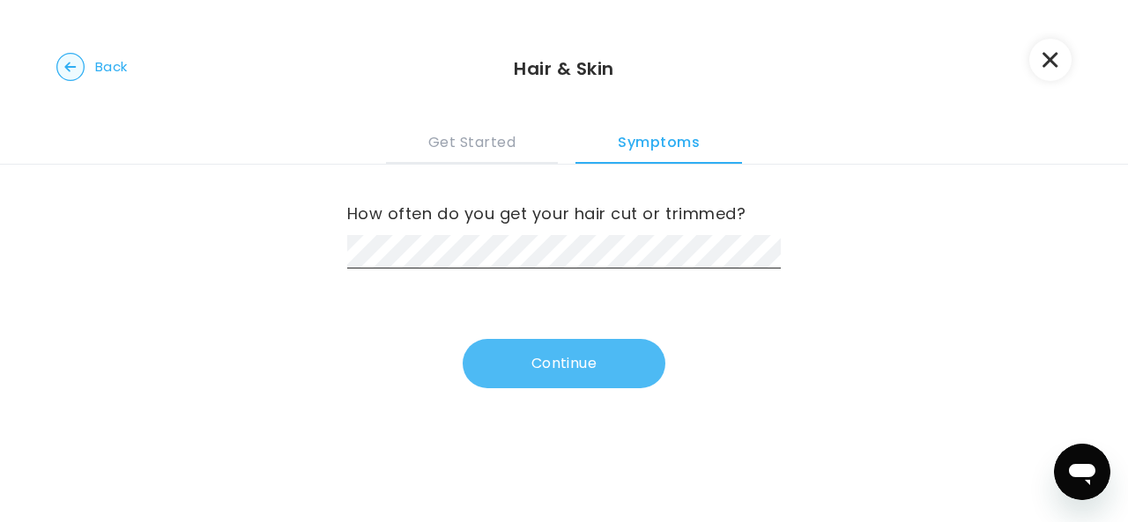
click at [505, 365] on button "Continue" at bounding box center [564, 363] width 203 height 49
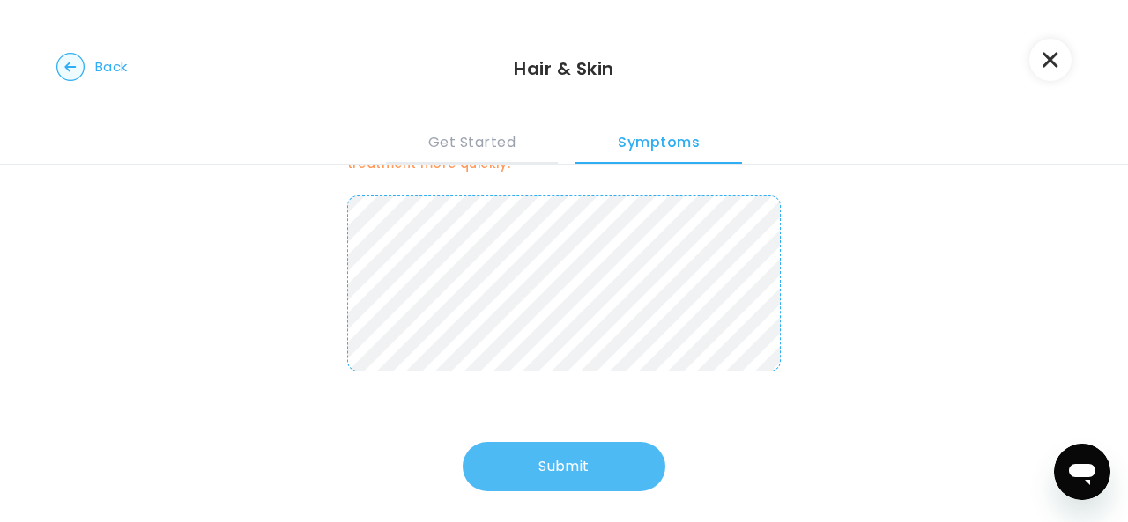
scroll to position [107, 0]
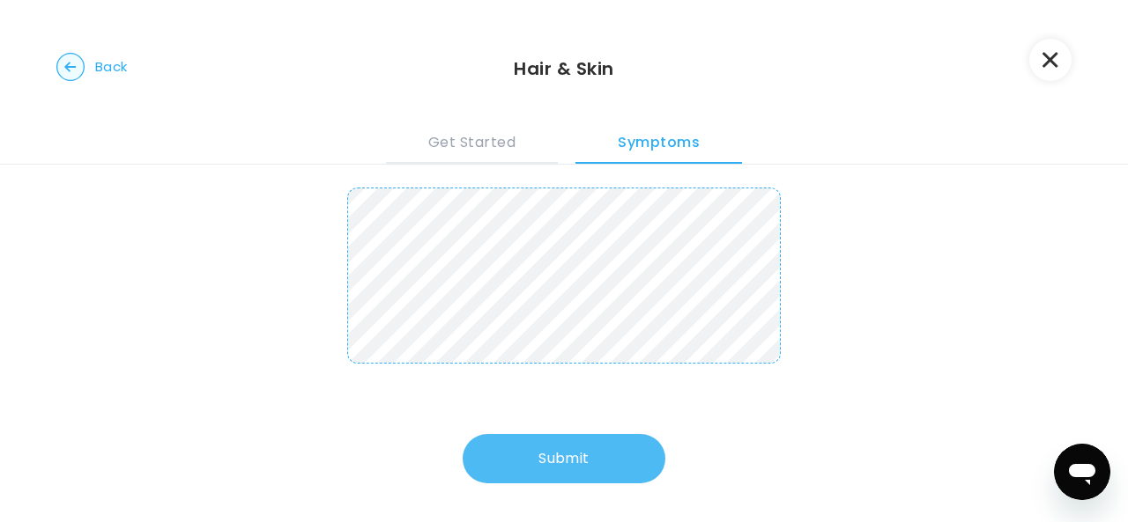
click at [531, 445] on button "Submit" at bounding box center [564, 458] width 203 height 49
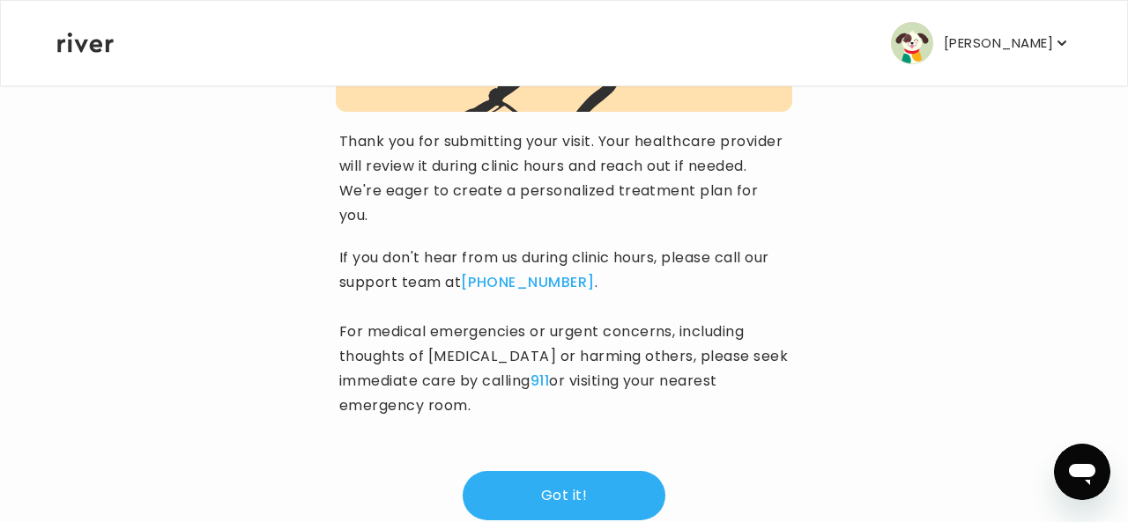
scroll to position [385, 0]
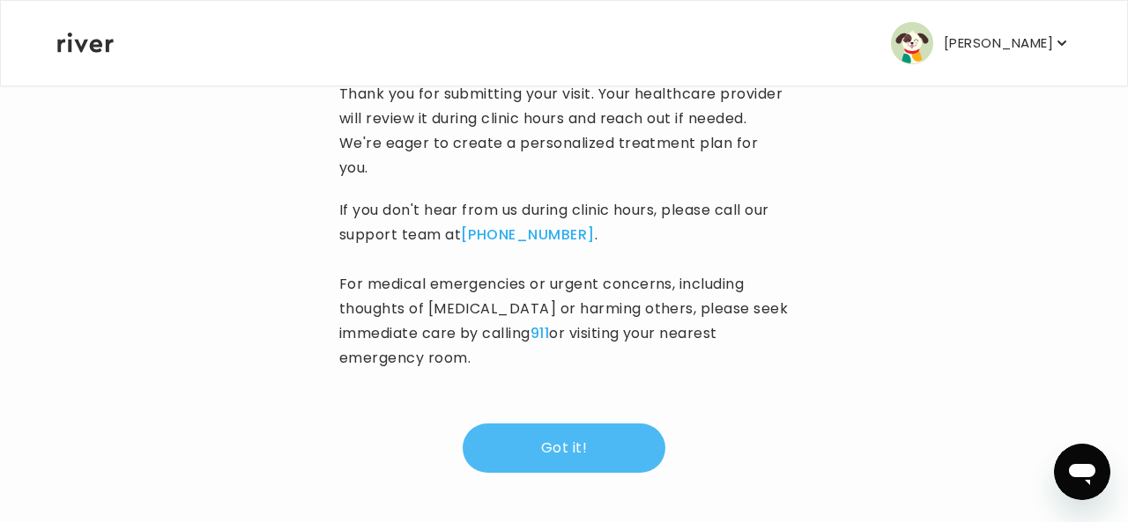
click at [531, 446] on button "Got it!" at bounding box center [564, 448] width 203 height 49
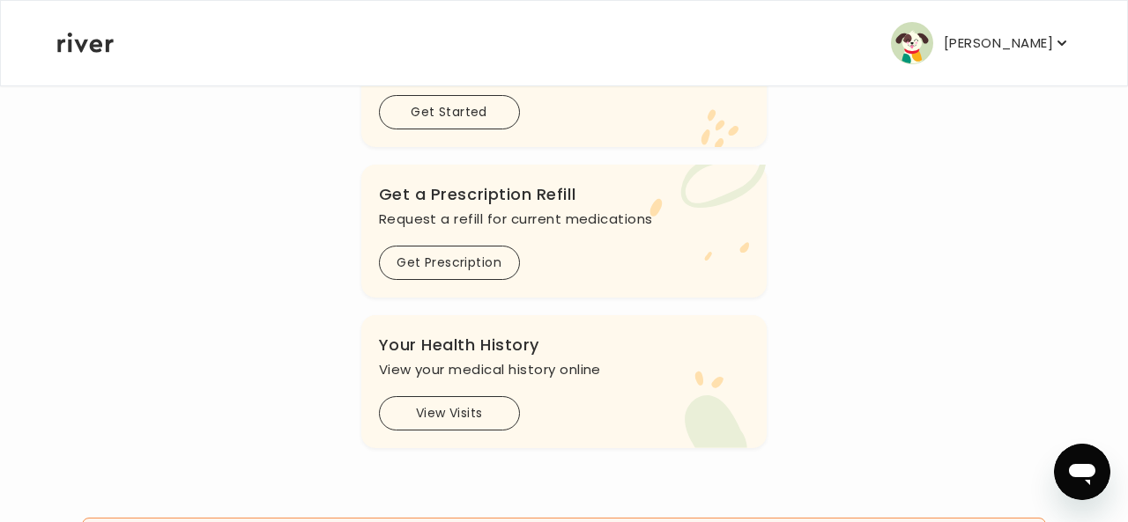
scroll to position [688, 0]
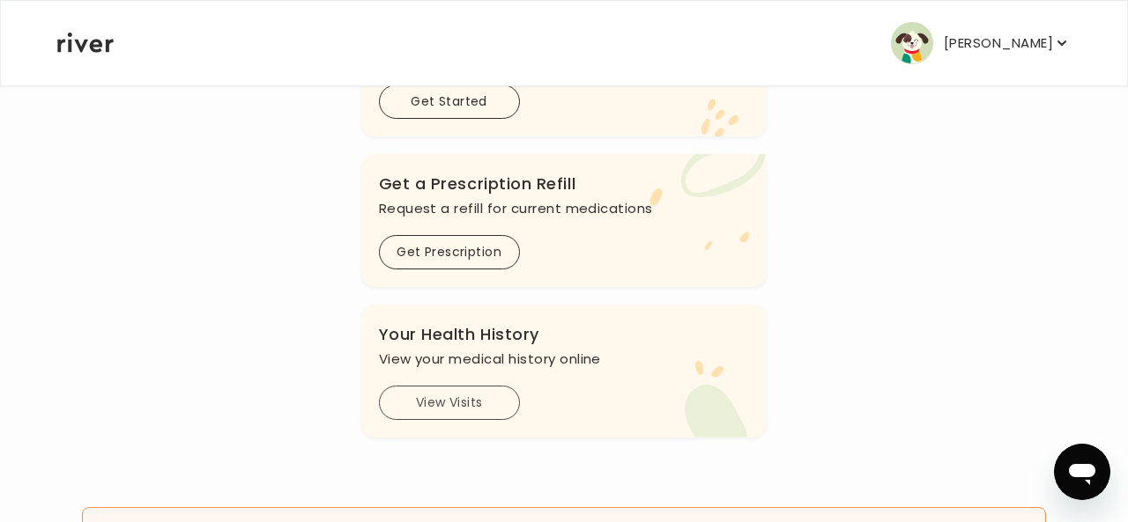
click at [480, 409] on button "View Visits" at bounding box center [449, 403] width 141 height 34
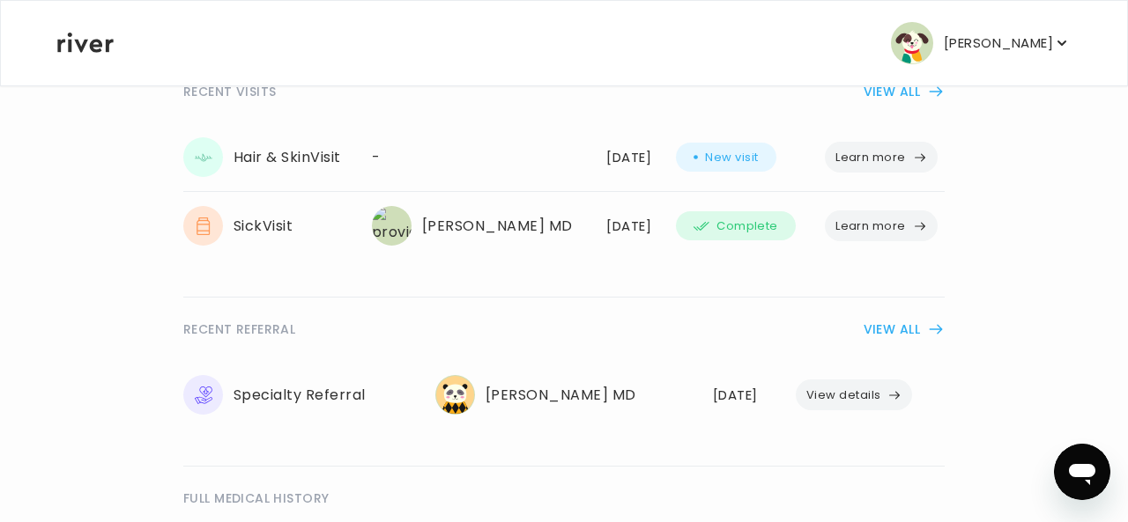
scroll to position [433, 0]
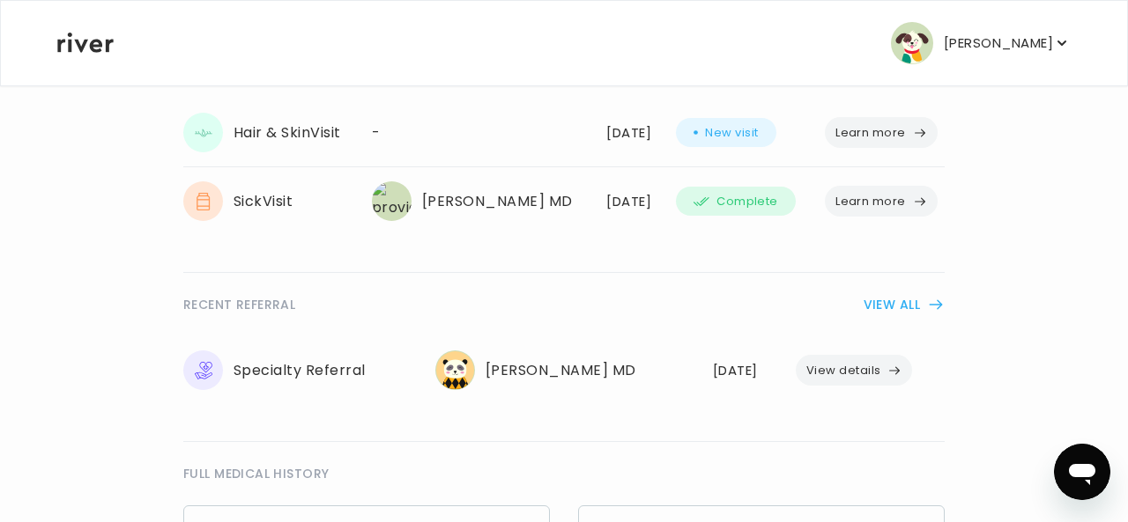
click at [913, 202] on icon "button" at bounding box center [920, 202] width 14 height 14
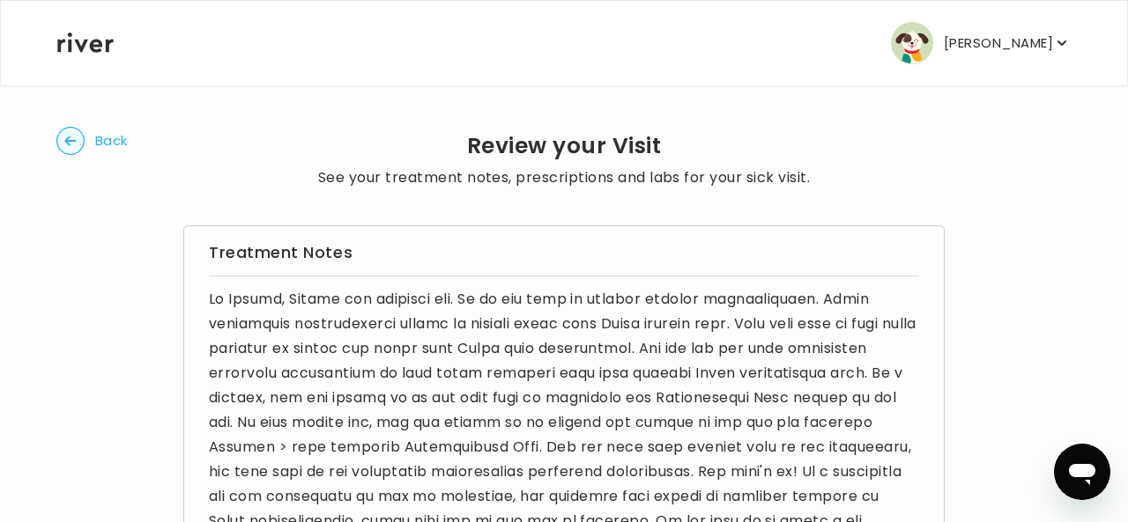
click at [78, 138] on circle "button" at bounding box center [70, 141] width 27 height 27
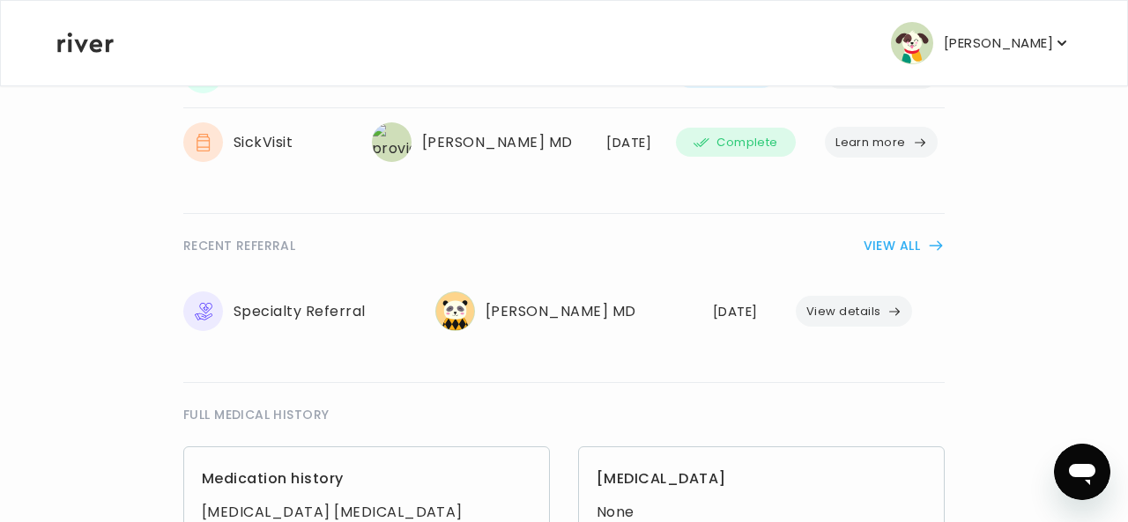
scroll to position [482, 0]
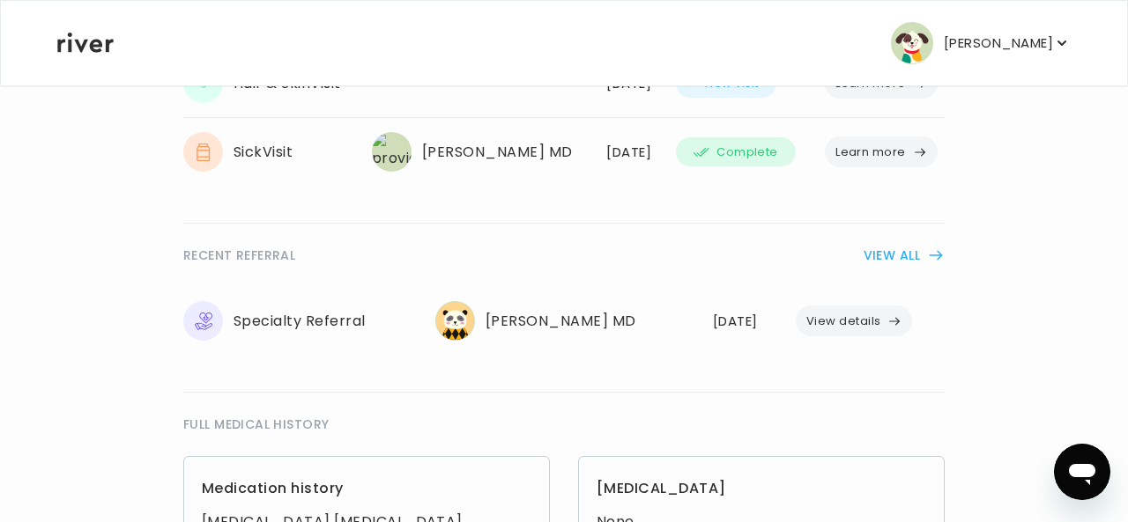
click at [858, 331] on button "View details" at bounding box center [854, 321] width 117 height 31
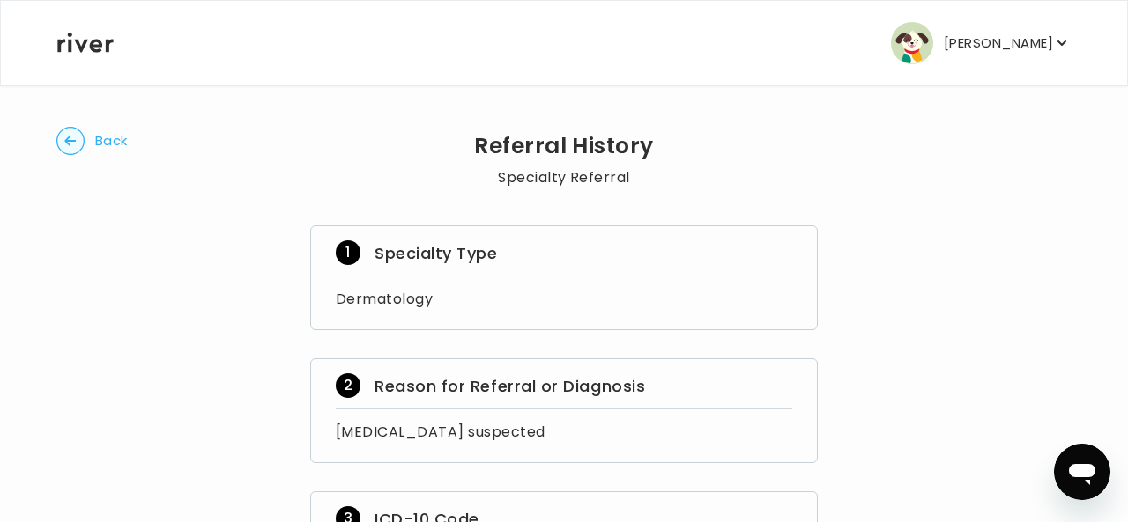
click at [79, 141] on circle "button" at bounding box center [70, 141] width 27 height 27
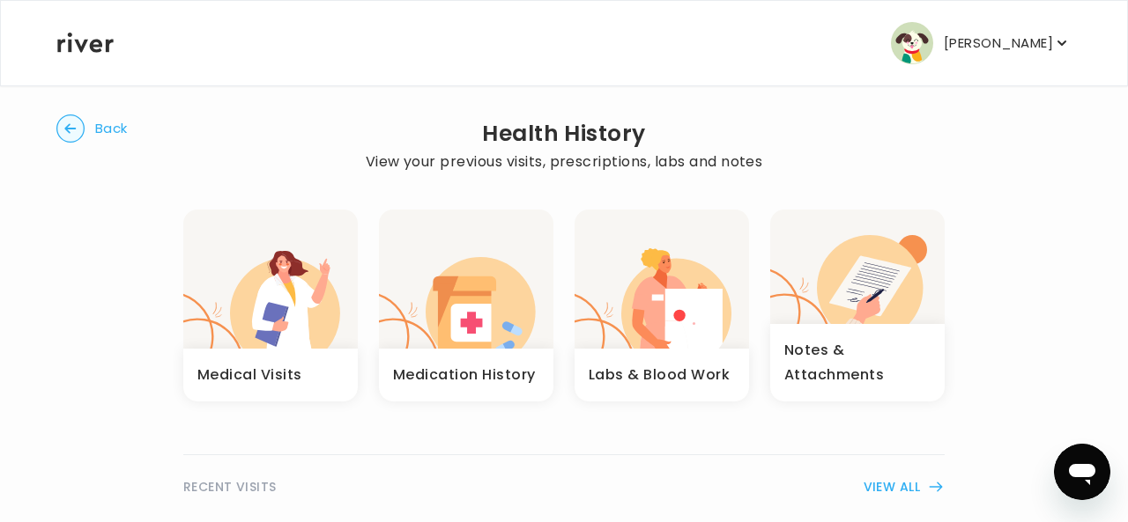
scroll to position [1, 0]
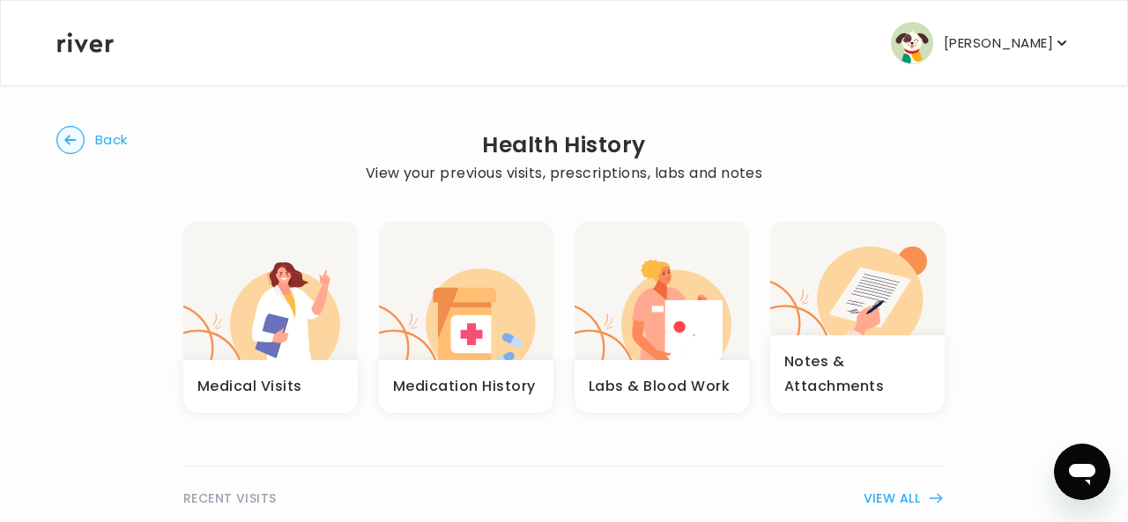
click at [456, 343] on icon "button" at bounding box center [471, 334] width 41 height 38
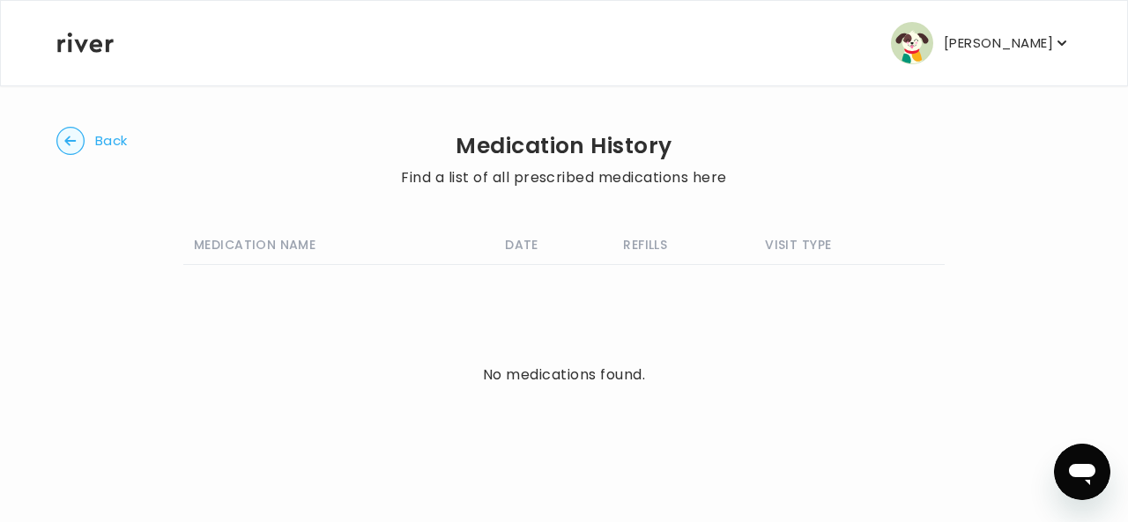
click at [77, 150] on circle "button" at bounding box center [70, 141] width 27 height 27
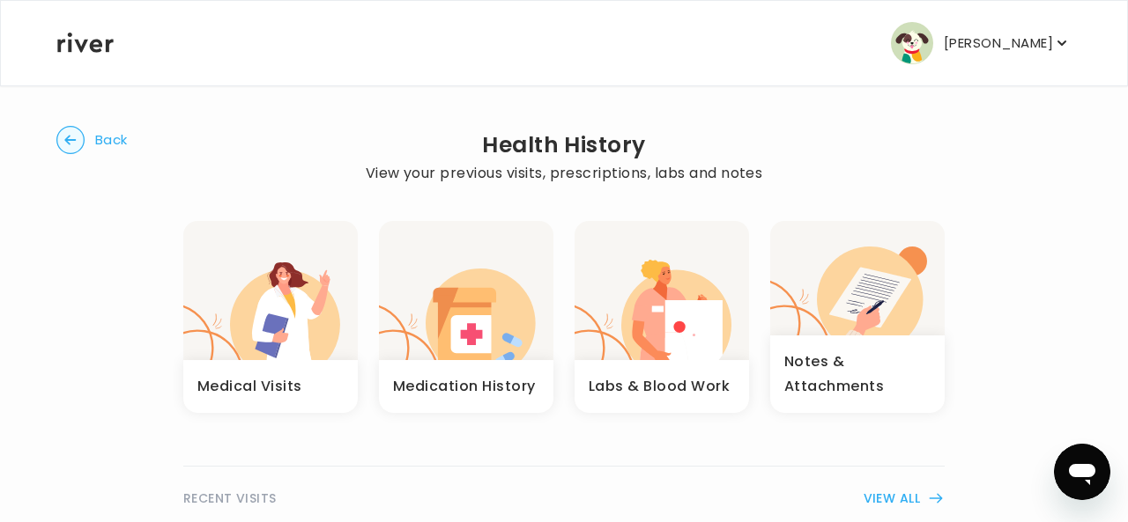
click at [688, 316] on icon "button" at bounding box center [693, 334] width 57 height 68
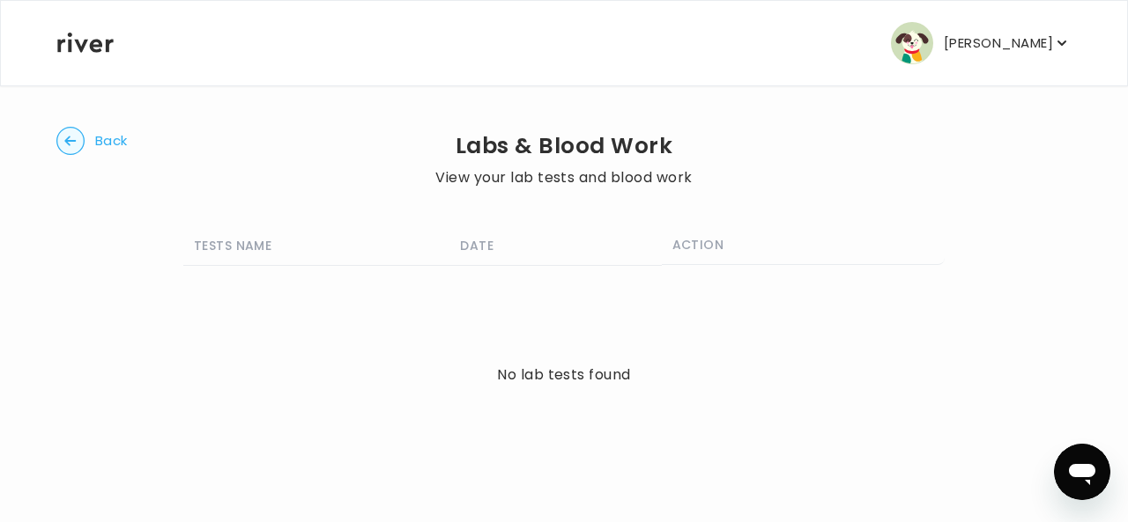
click at [73, 137] on circle "button" at bounding box center [70, 141] width 27 height 27
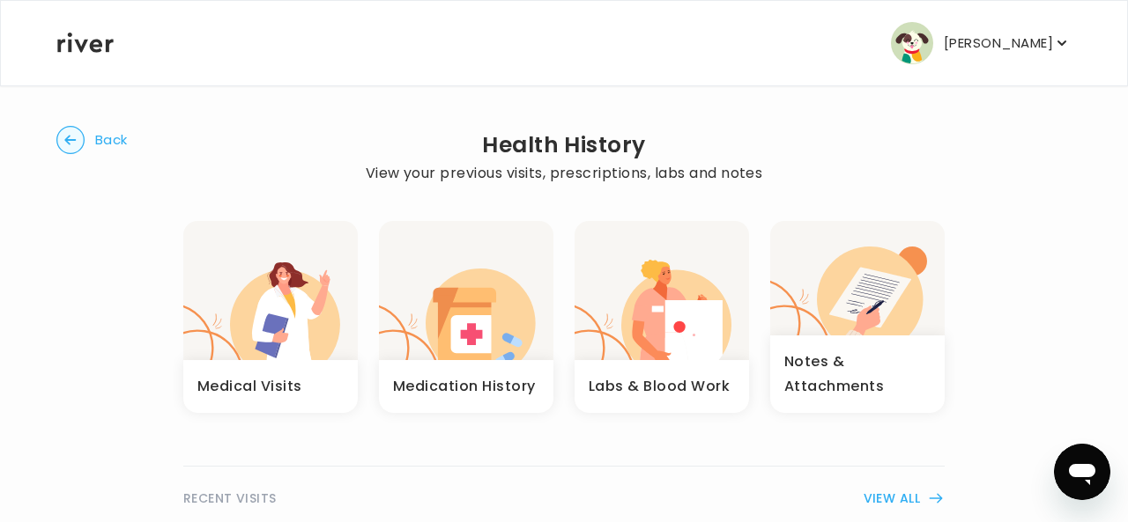
click at [872, 270] on icon "button" at bounding box center [872, 291] width 110 height 89
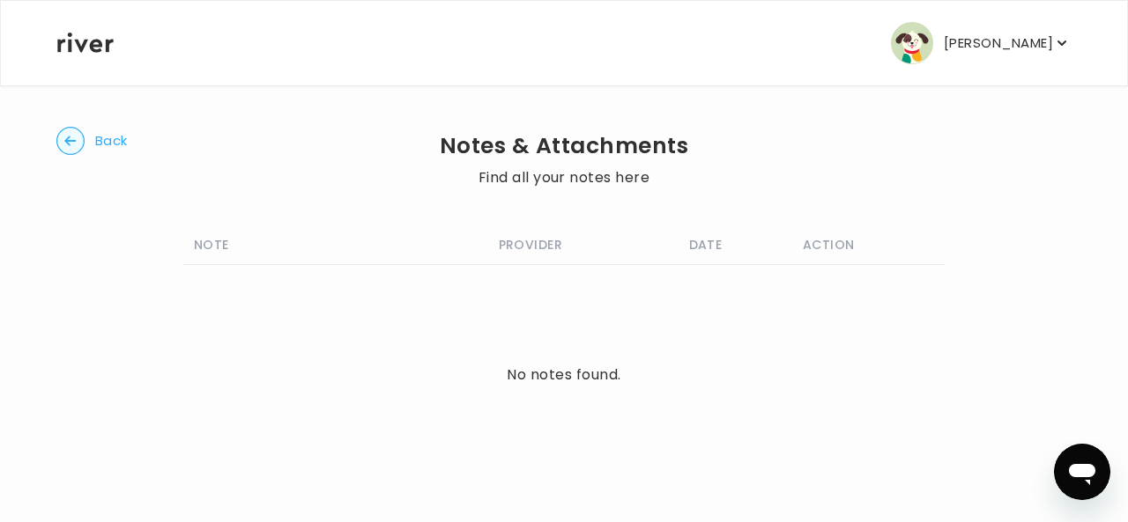
click at [73, 132] on circle "button" at bounding box center [70, 141] width 27 height 27
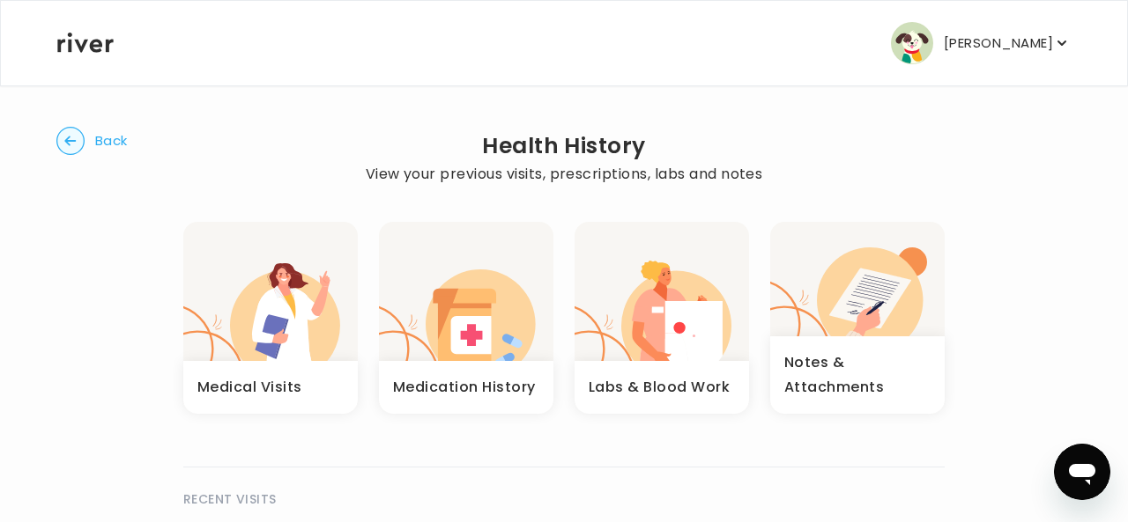
scroll to position [1, 0]
click at [287, 323] on icon "button" at bounding box center [285, 333] width 55 height 93
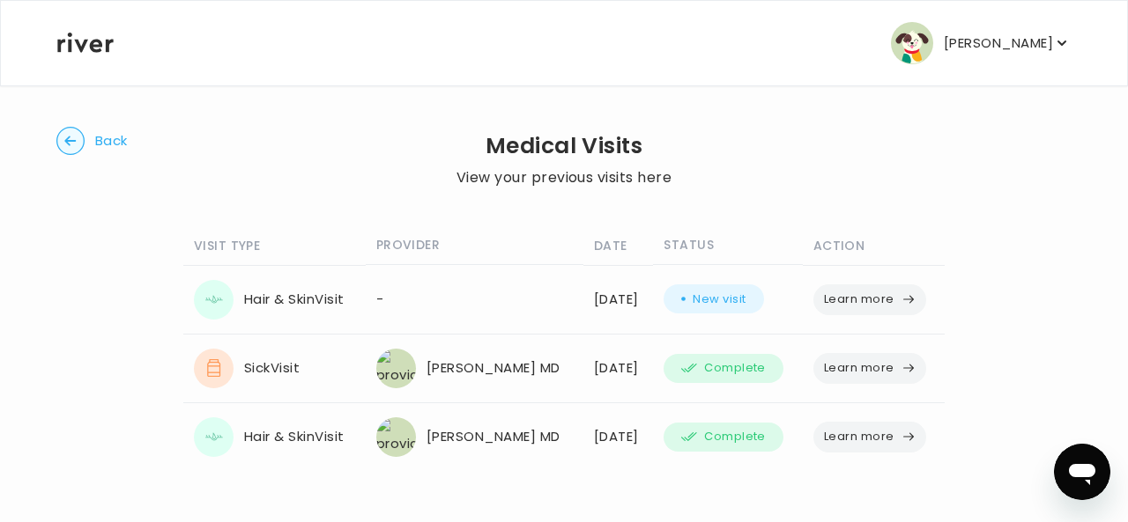
click at [65, 130] on circle "button" at bounding box center [70, 141] width 27 height 27
